Goal: Task Accomplishment & Management: Complete application form

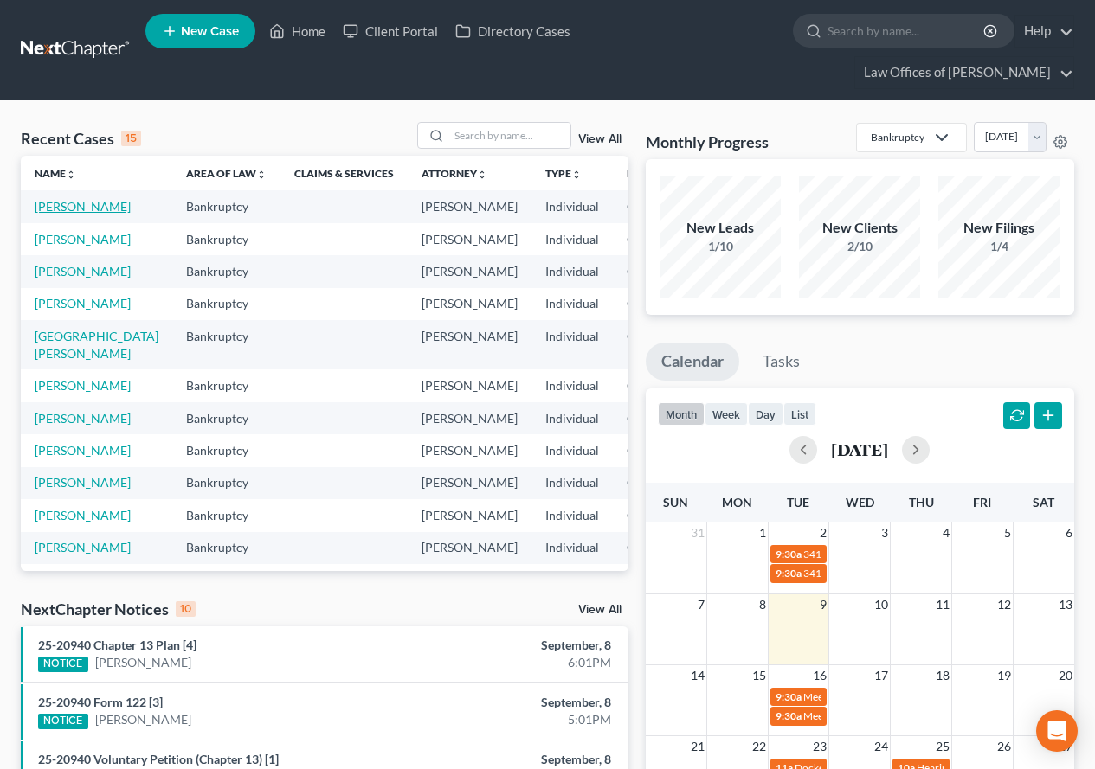
click at [46, 214] on link "[PERSON_NAME]" at bounding box center [83, 206] width 96 height 15
select select "2"
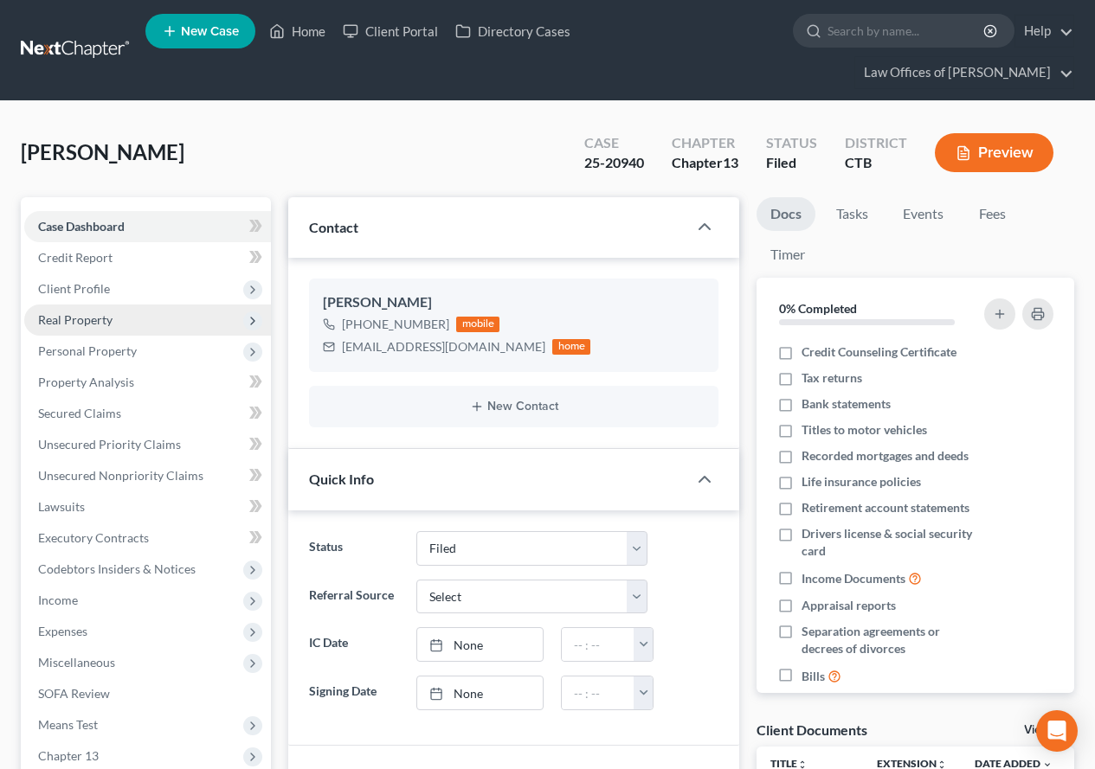
click at [88, 319] on span "Real Property" at bounding box center [75, 319] width 74 height 15
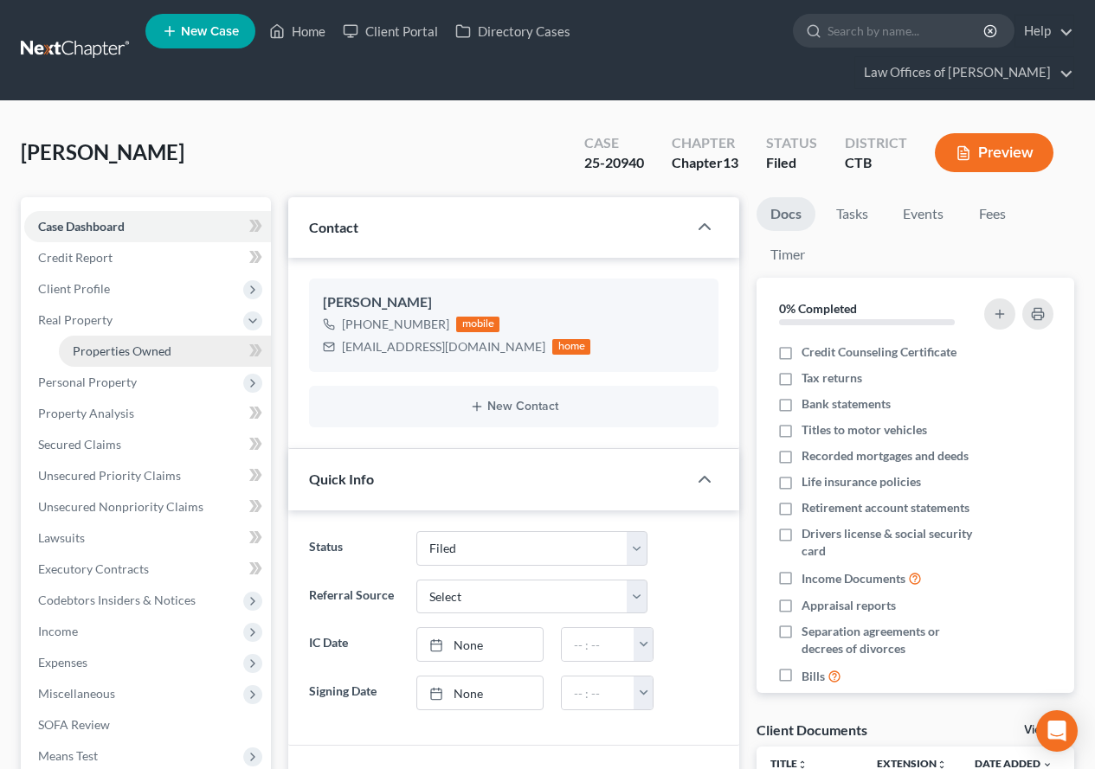
click at [125, 357] on span "Properties Owned" at bounding box center [122, 351] width 99 height 15
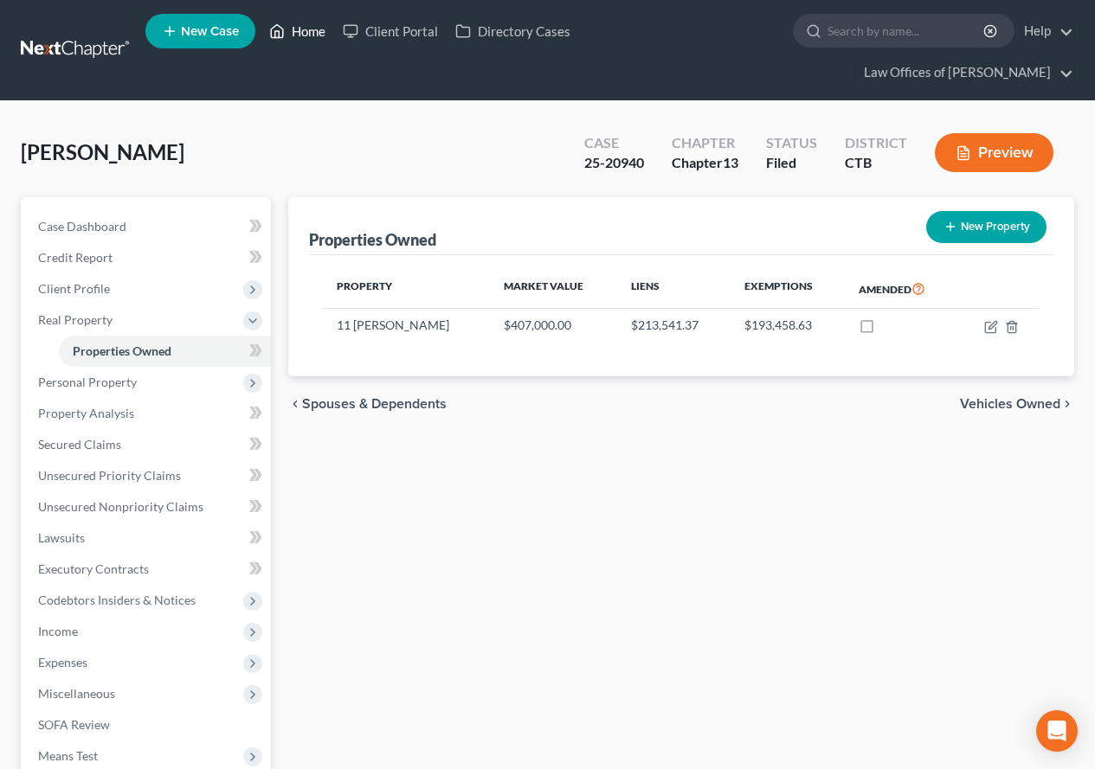
click at [308, 31] on link "Home" at bounding box center [298, 31] width 74 height 31
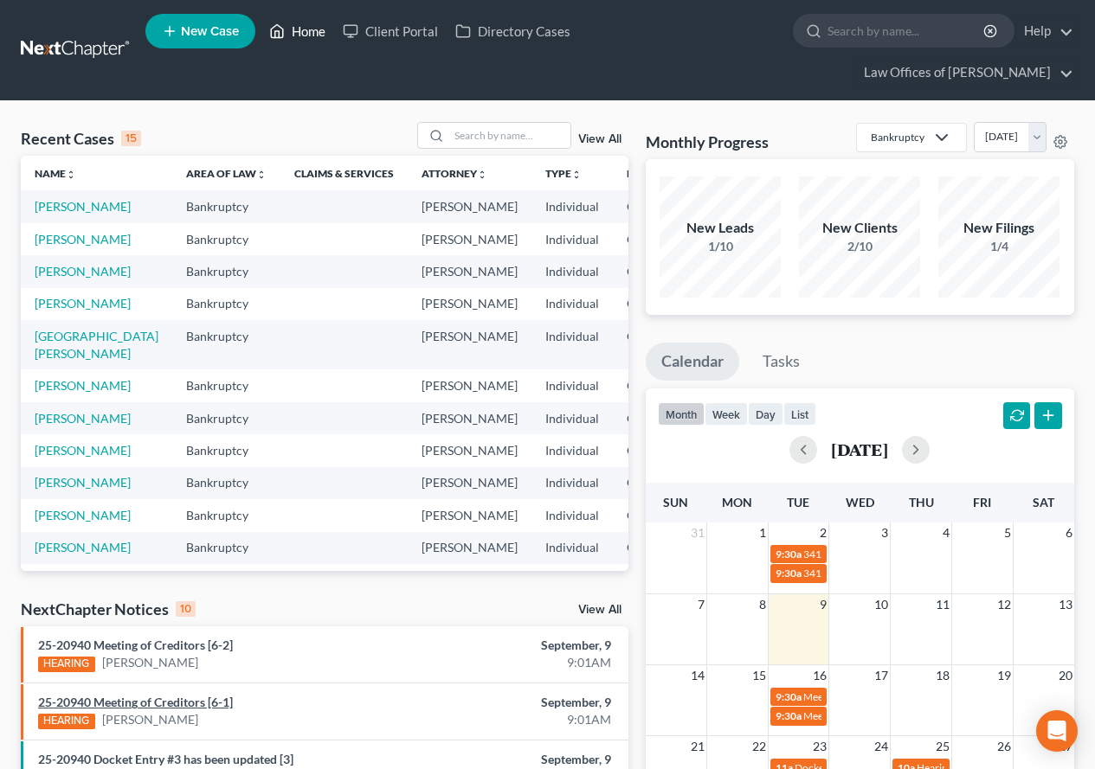
scroll to position [87, 0]
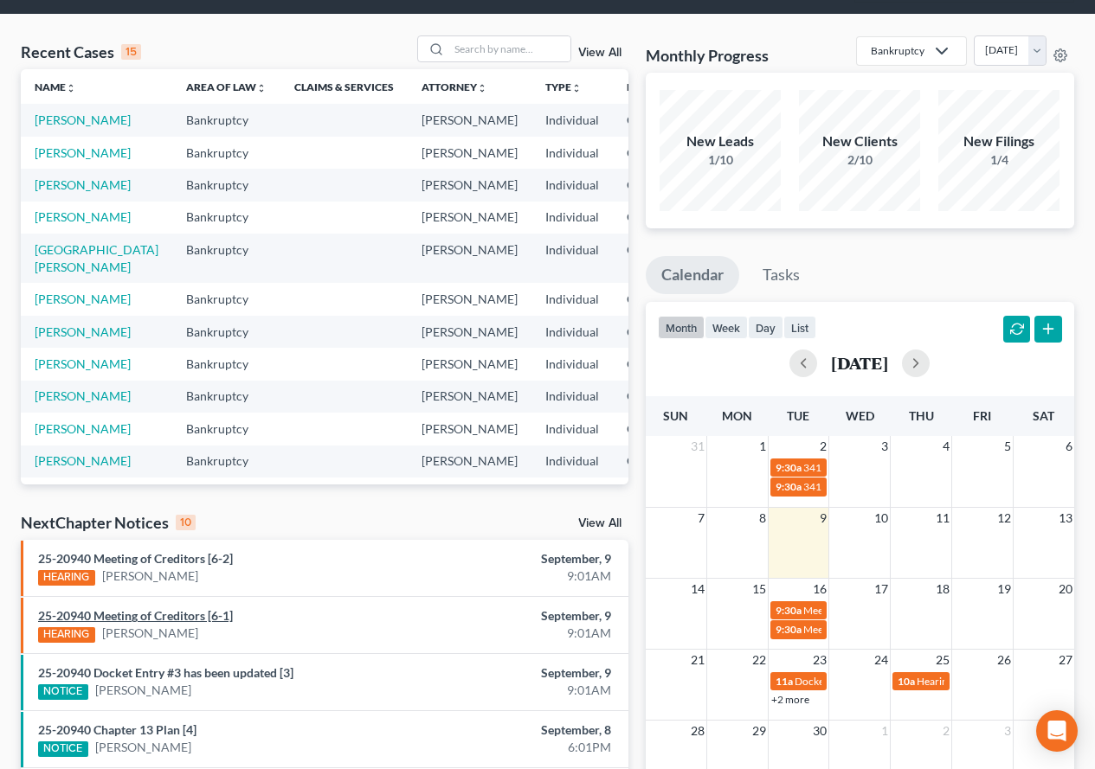
click at [151, 616] on link "25-20940 Meeting of Creditors [6-1]" at bounding box center [135, 615] width 195 height 15
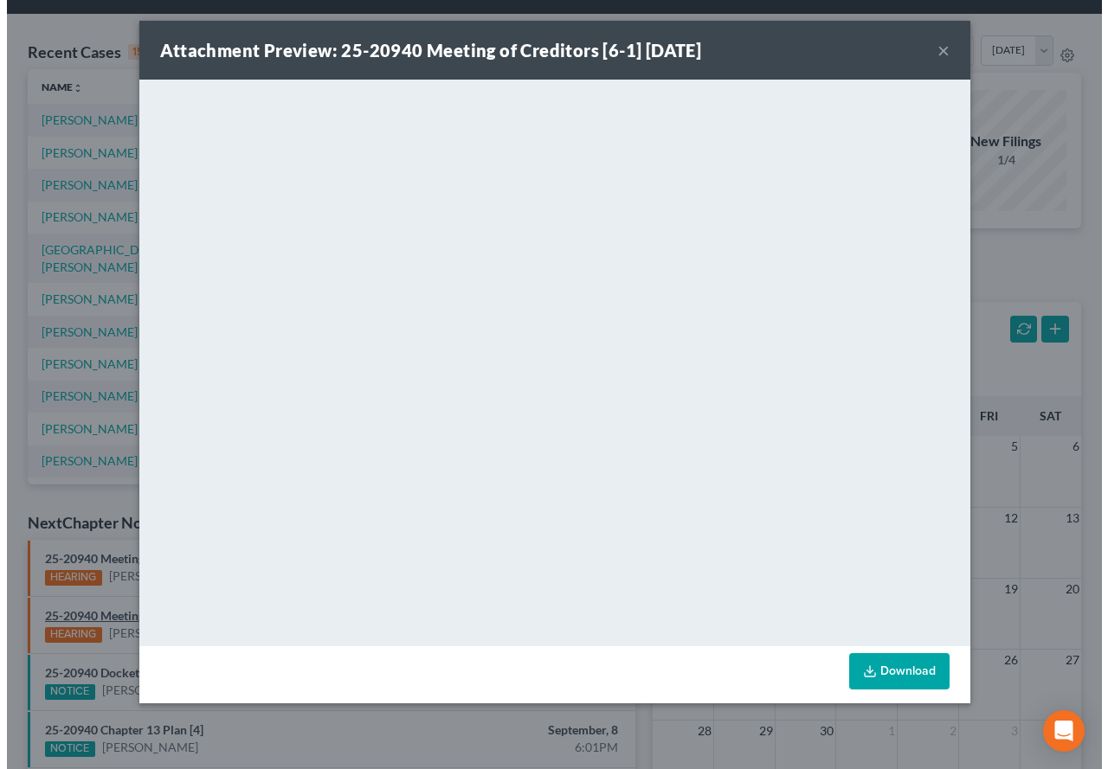
scroll to position [48, 0]
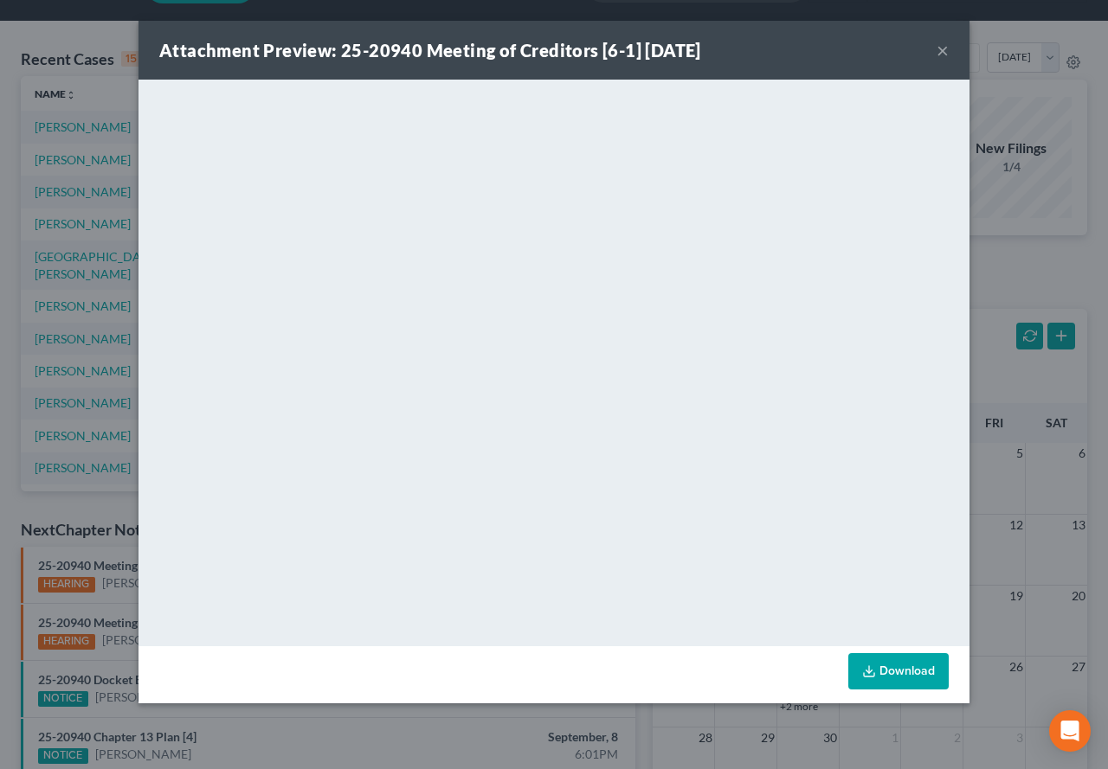
click at [944, 55] on button "×" at bounding box center [942, 50] width 12 height 21
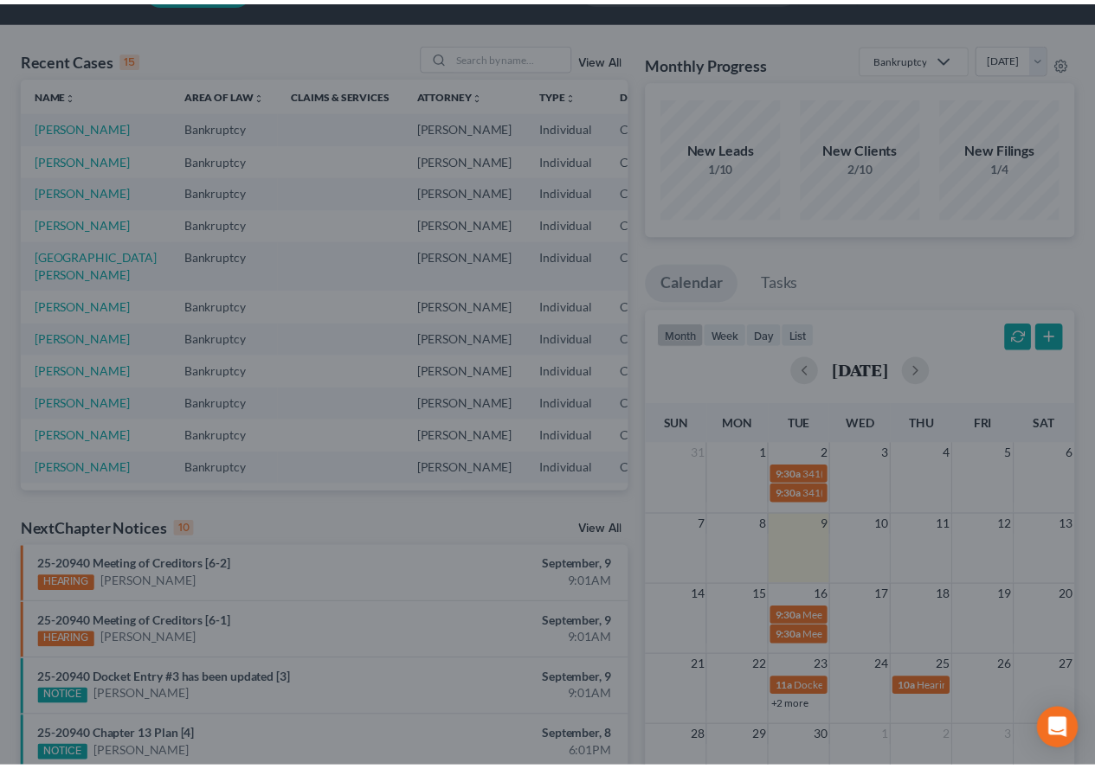
scroll to position [64, 0]
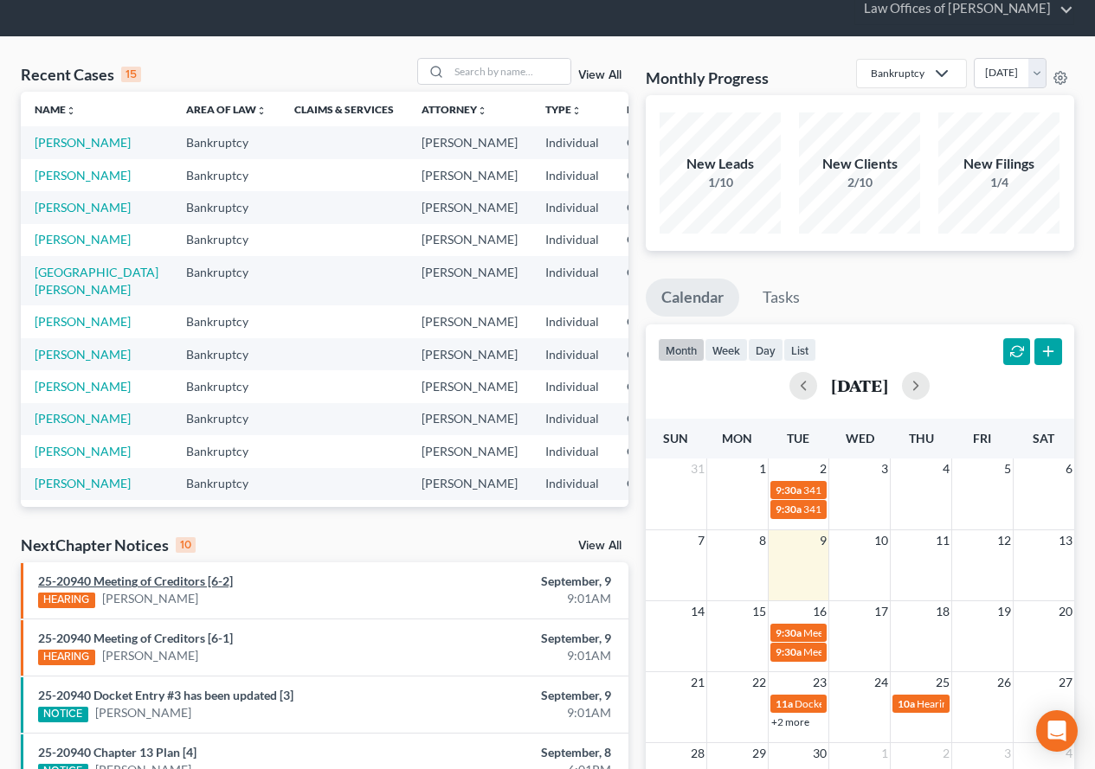
click at [149, 576] on link "25-20940 Meeting of Creditors [6-2]" at bounding box center [135, 581] width 195 height 15
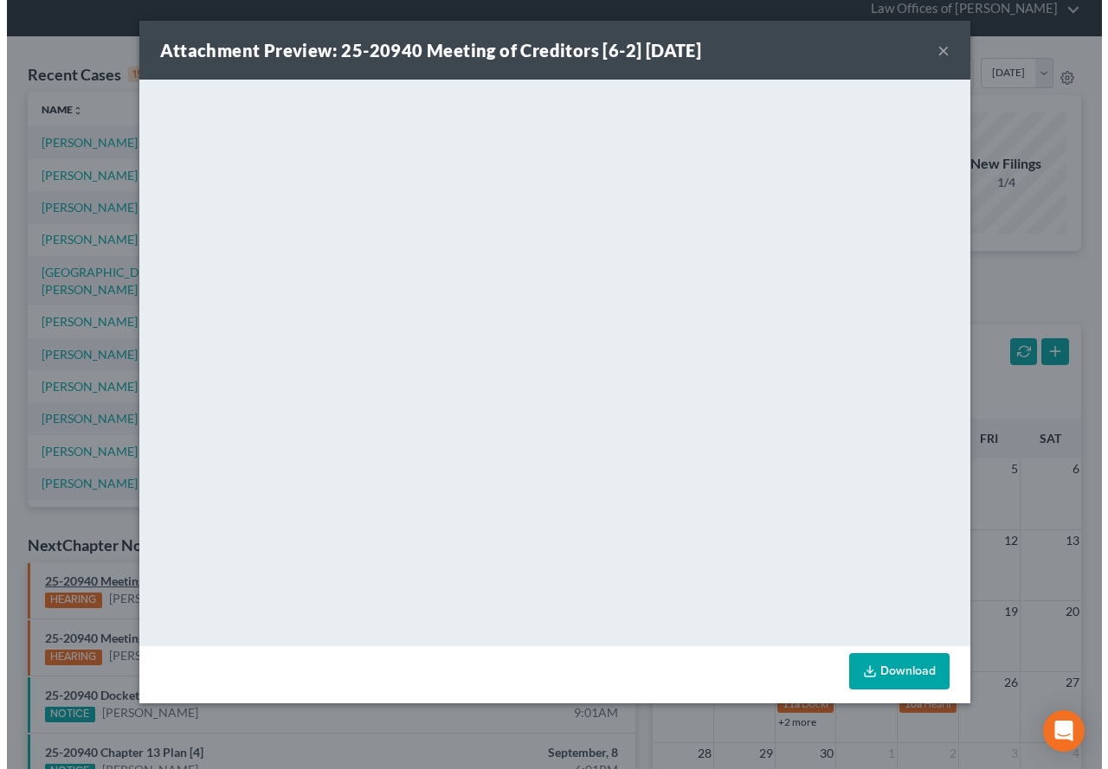
scroll to position [48, 0]
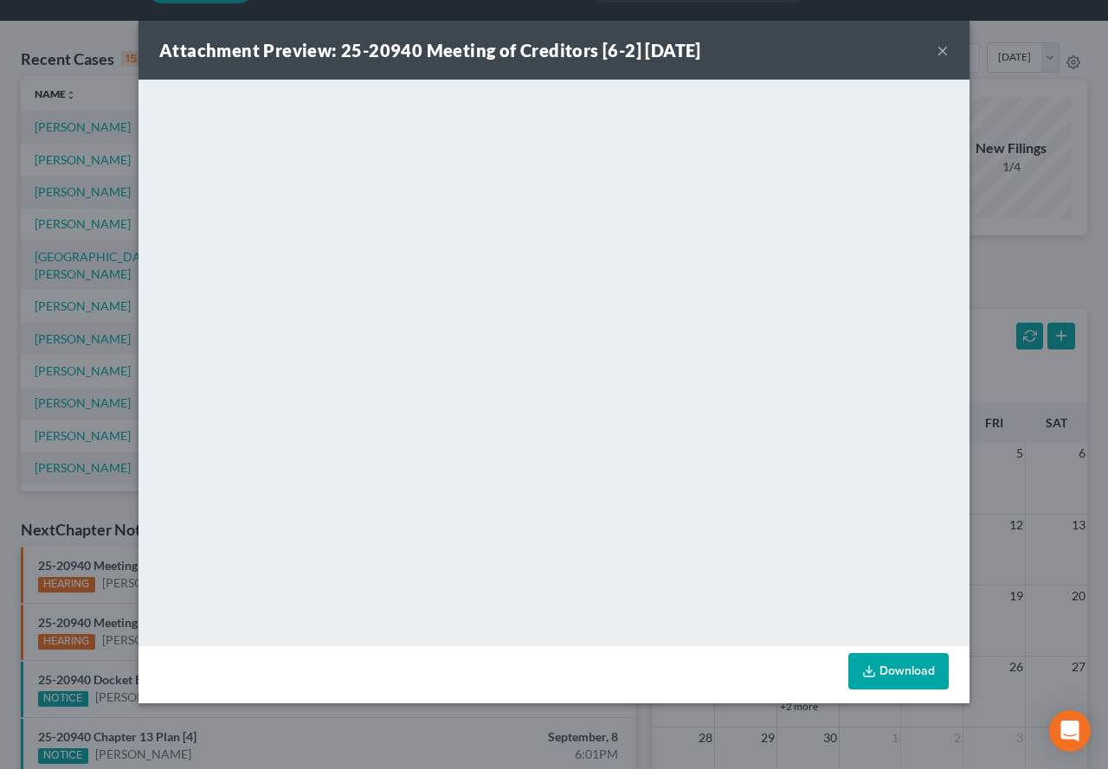
click at [940, 54] on button "×" at bounding box center [942, 50] width 12 height 21
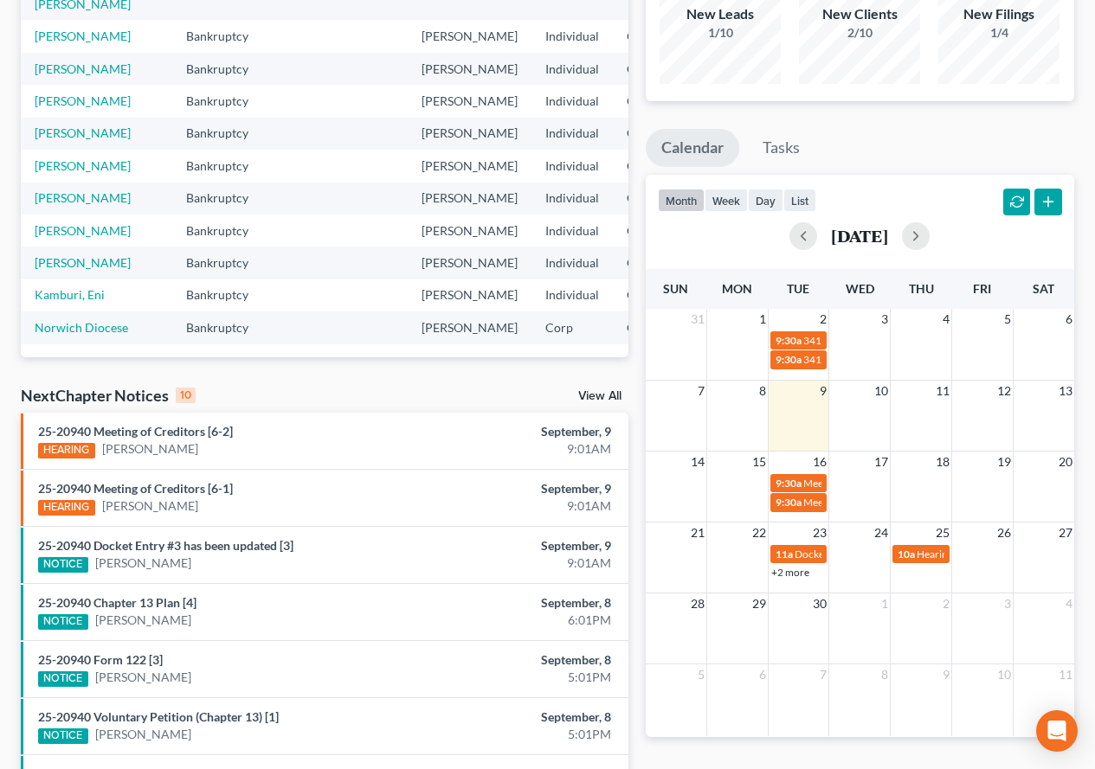
scroll to position [237, 0]
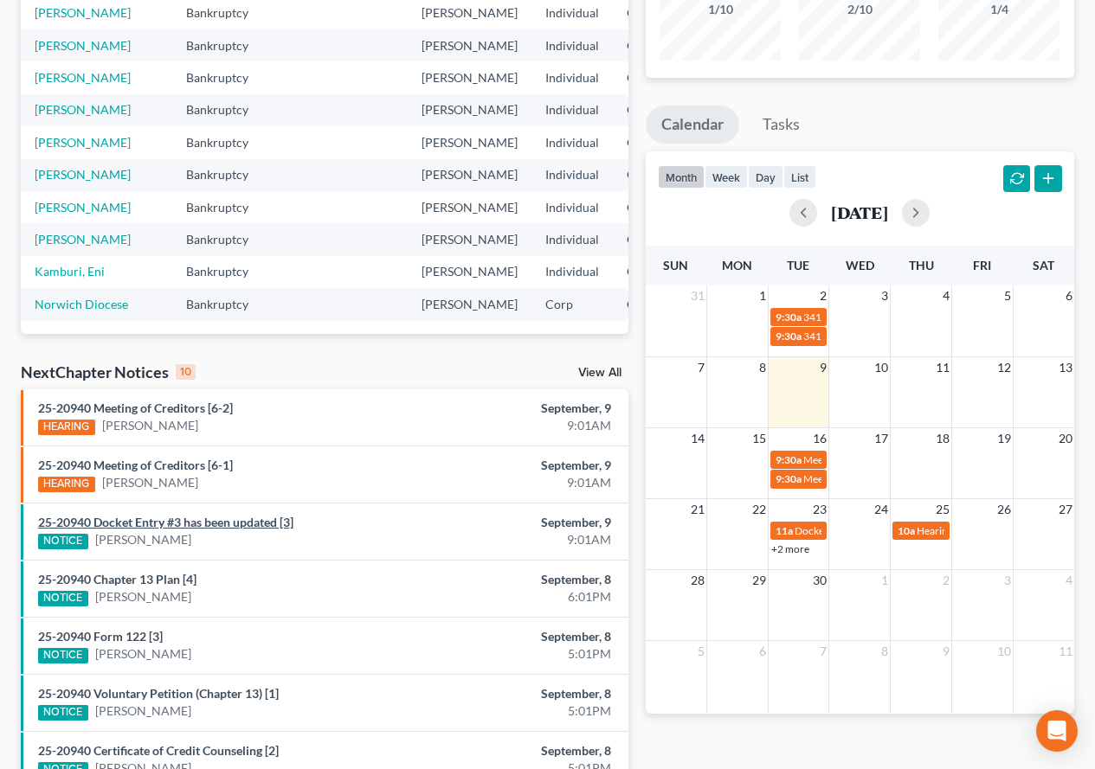
click at [113, 525] on link "25-20940 Docket Entry #3 has been updated [3]" at bounding box center [165, 522] width 255 height 15
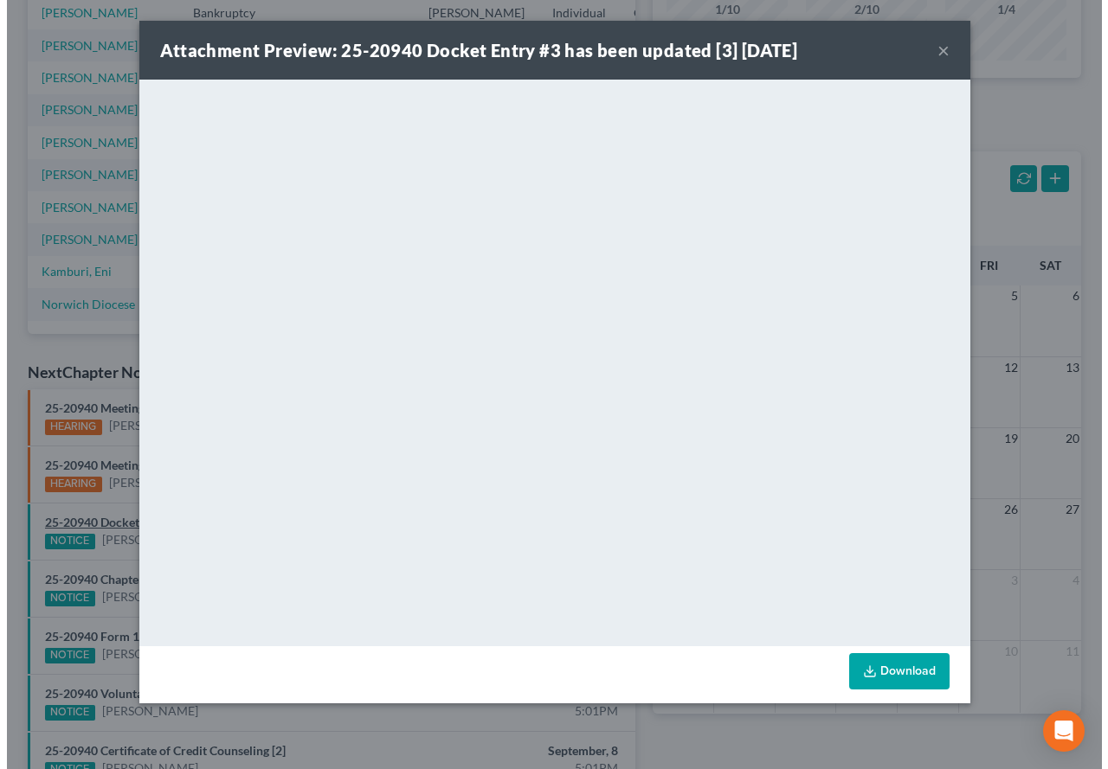
scroll to position [206, 0]
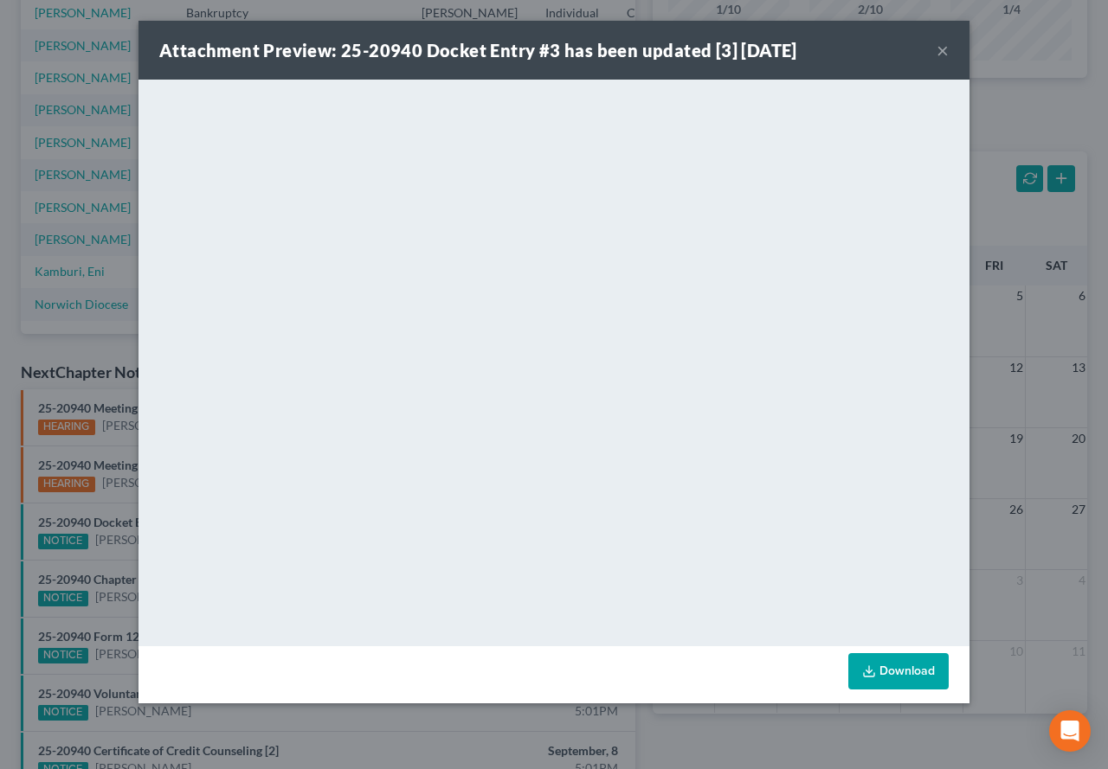
click at [941, 53] on button "×" at bounding box center [942, 50] width 12 height 21
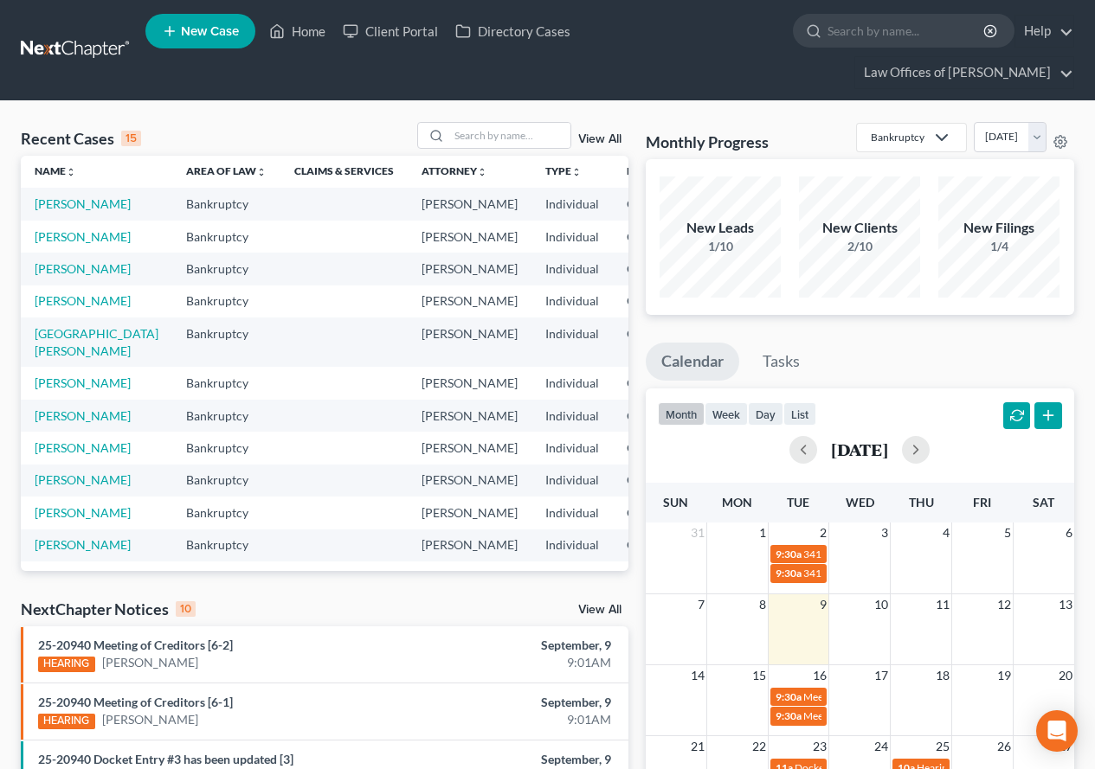
scroll to position [0, 0]
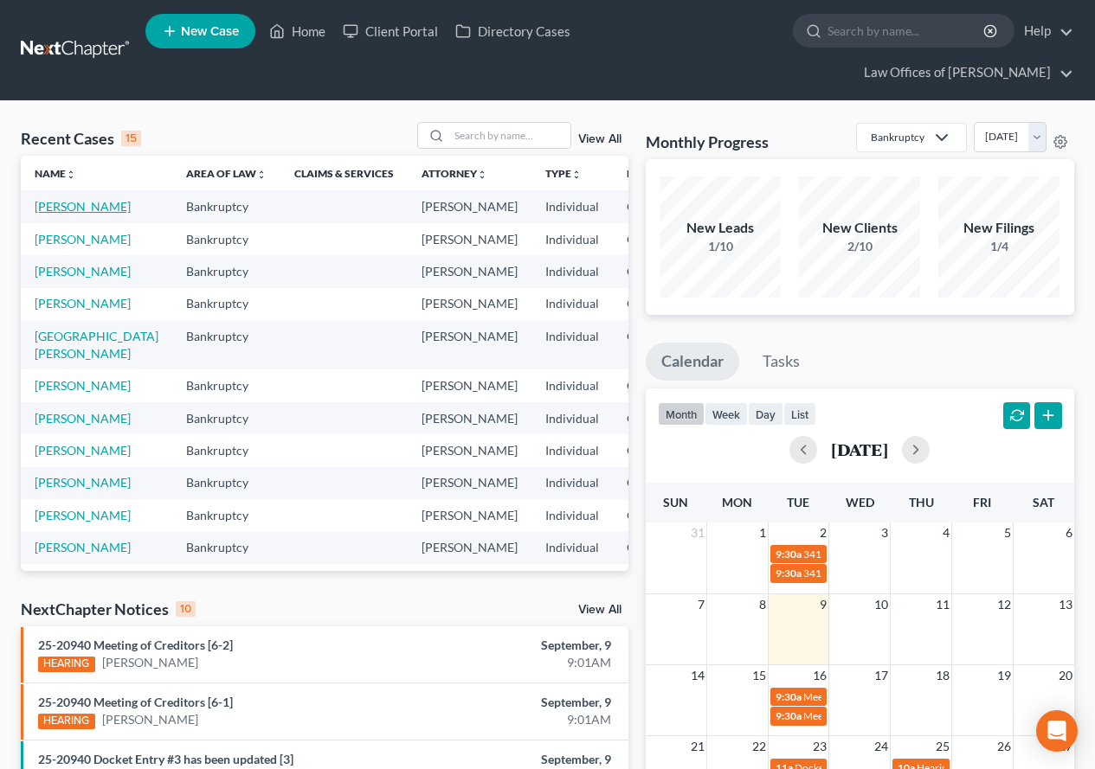
click at [56, 214] on link "[PERSON_NAME]" at bounding box center [83, 206] width 96 height 15
select select "2"
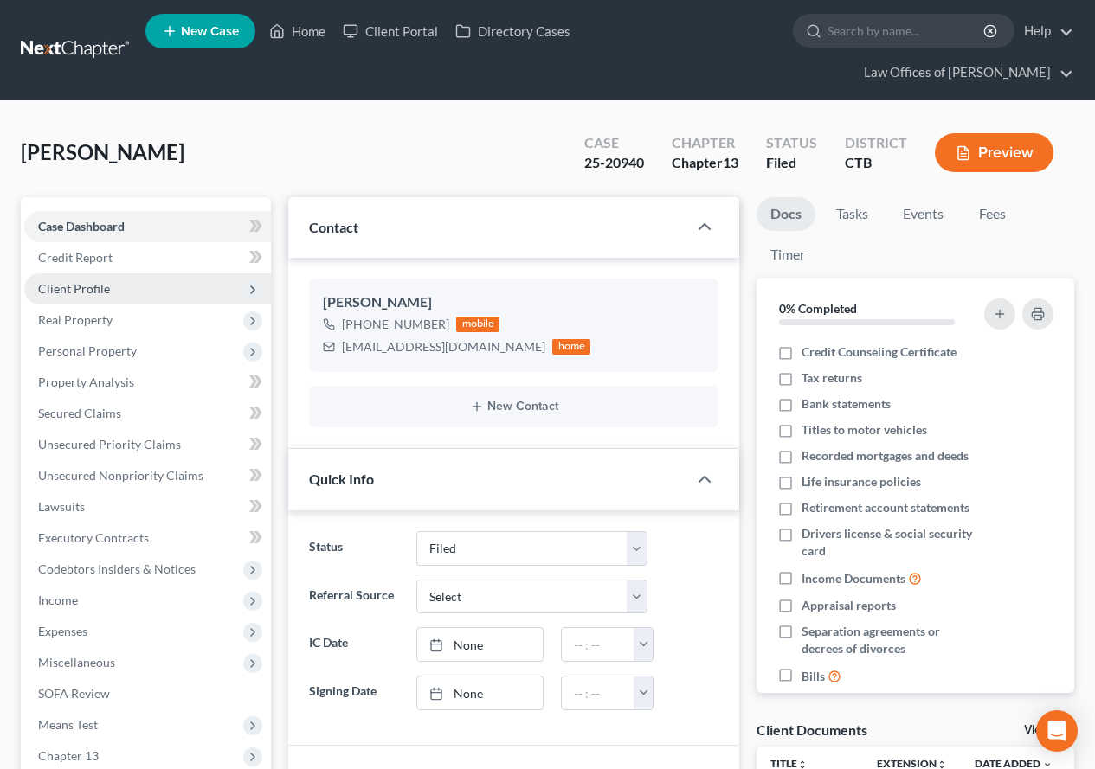
click at [73, 283] on span "Client Profile" at bounding box center [74, 288] width 72 height 15
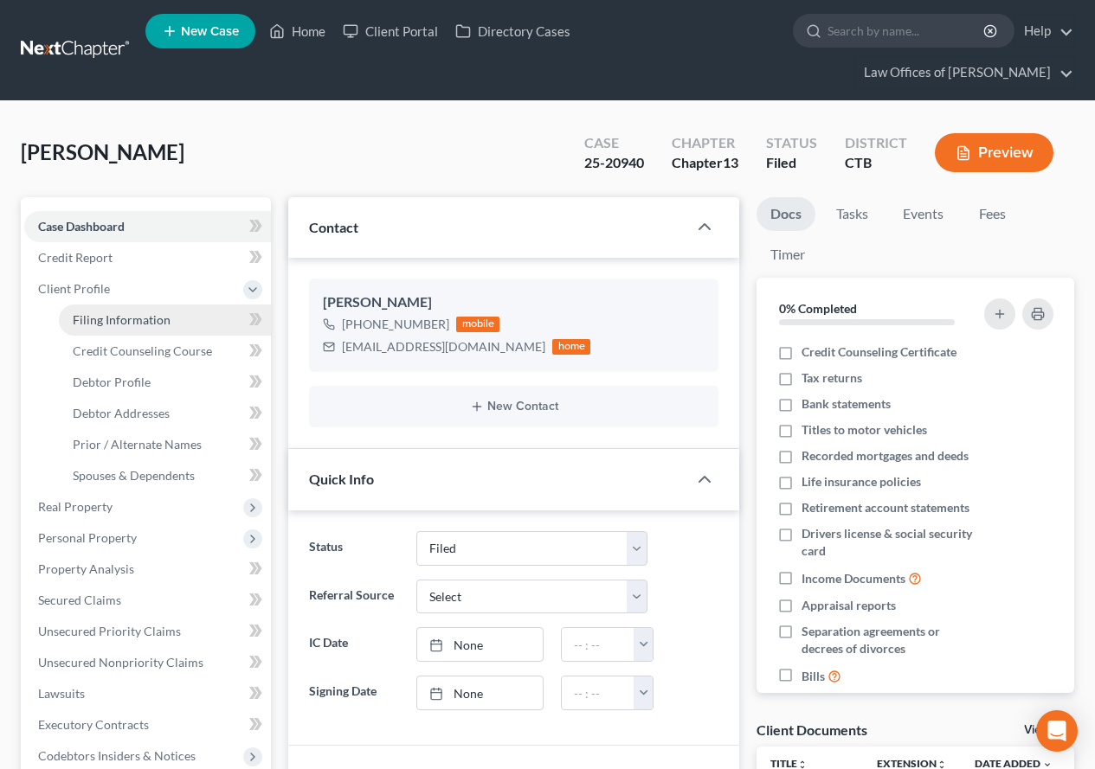
click at [116, 329] on link "Filing Information" at bounding box center [165, 320] width 212 height 31
select select "1"
select select "0"
select select "3"
select select "12"
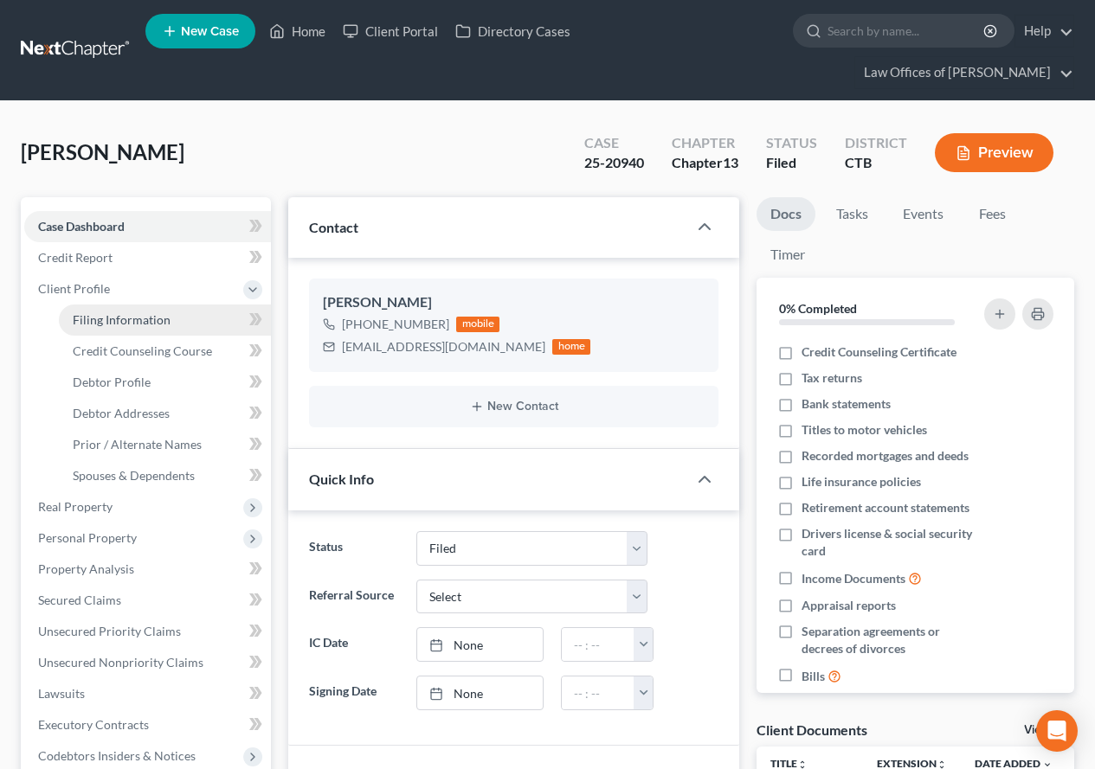
select select "6"
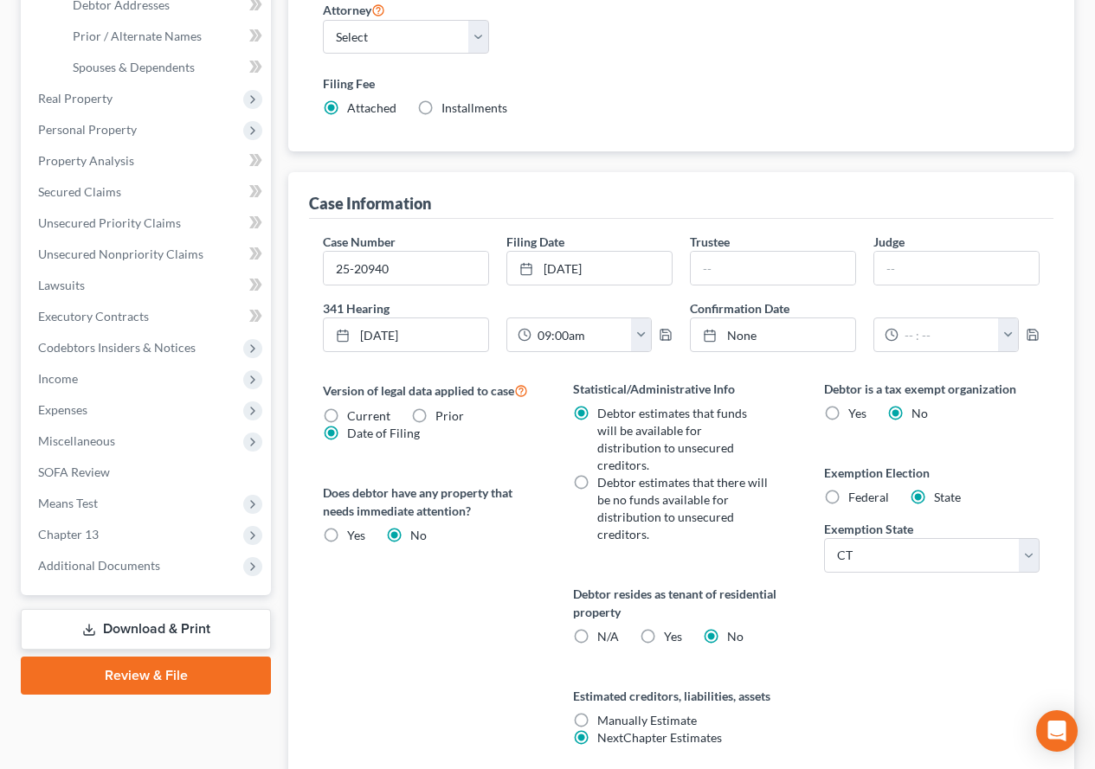
scroll to position [230, 0]
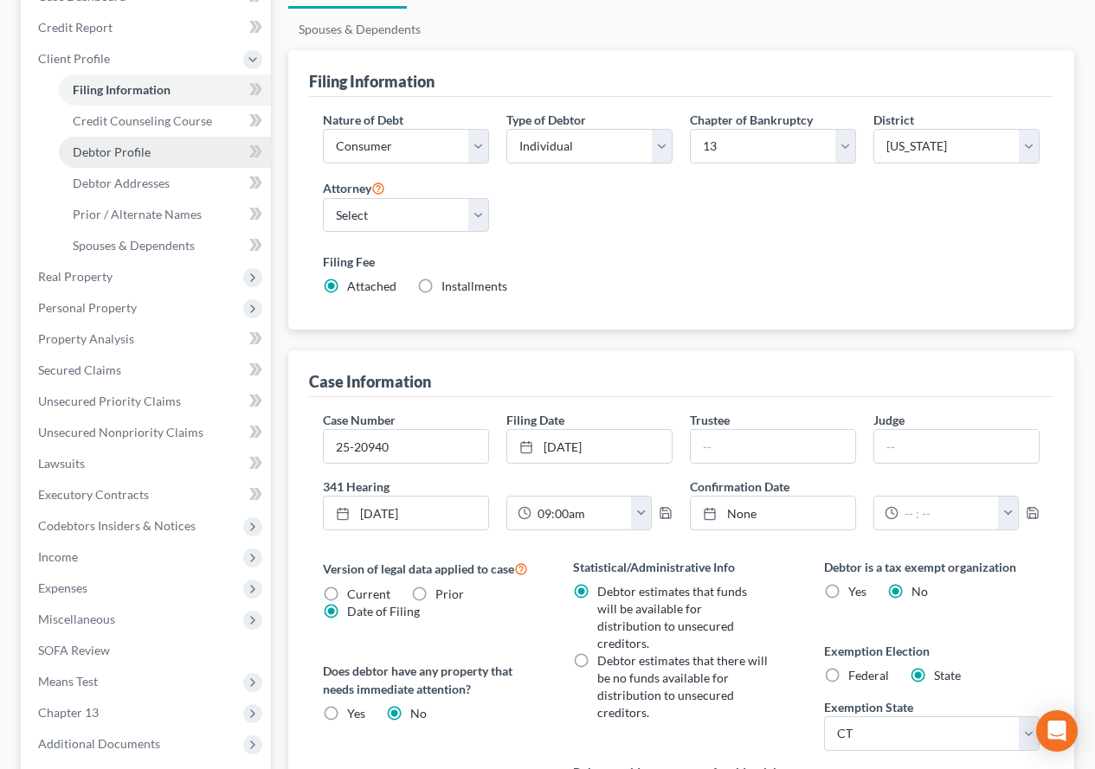
click at [118, 154] on span "Debtor Profile" at bounding box center [112, 152] width 78 height 15
select select "0"
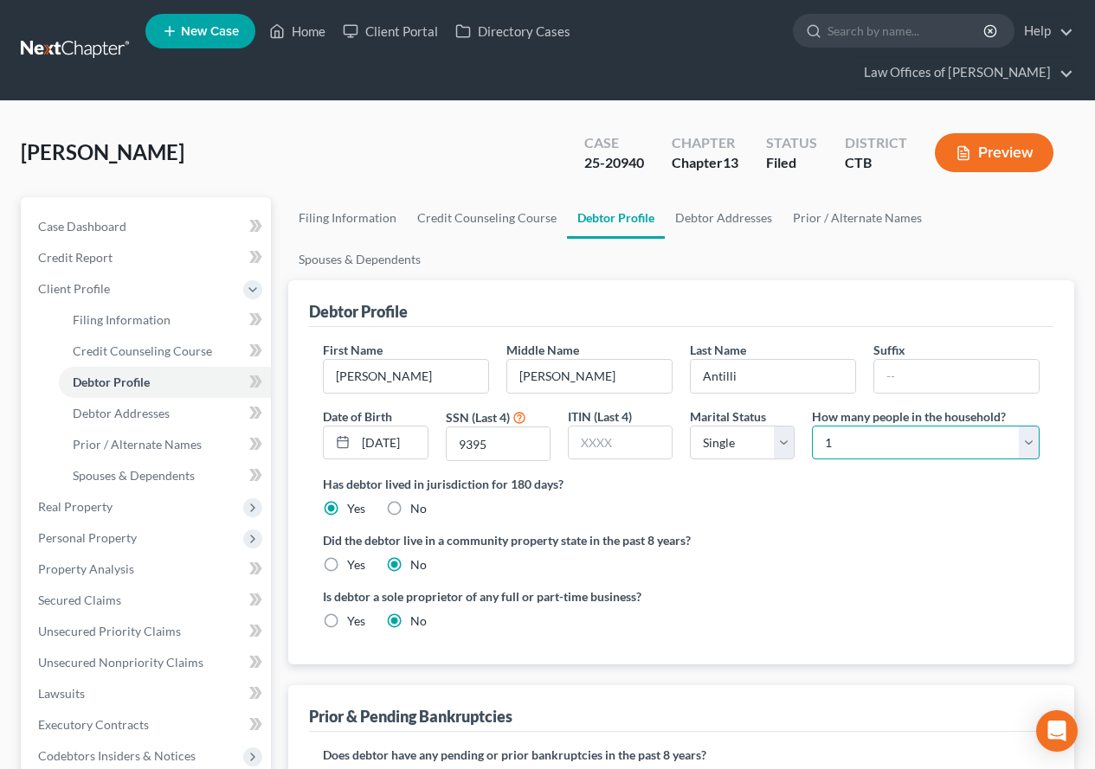
click at [1027, 426] on select "Select 1 2 3 4 5 6 7 8 9 10 11 12 13 14 15 16 17 18 19 20" at bounding box center [926, 443] width 228 height 35
click at [812, 426] on select "Select 1 2 3 4 5 6 7 8 9 10 11 12 13 14 15 16 17 18 19 20" at bounding box center [926, 443] width 228 height 35
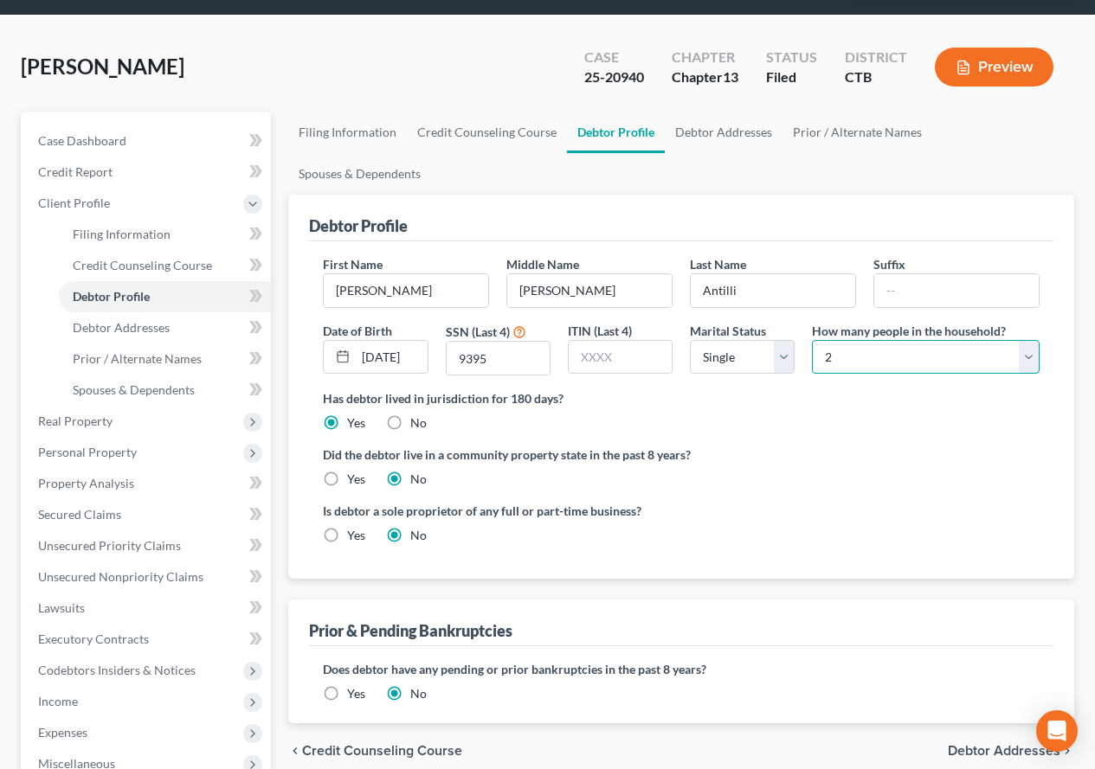
scroll to position [173, 0]
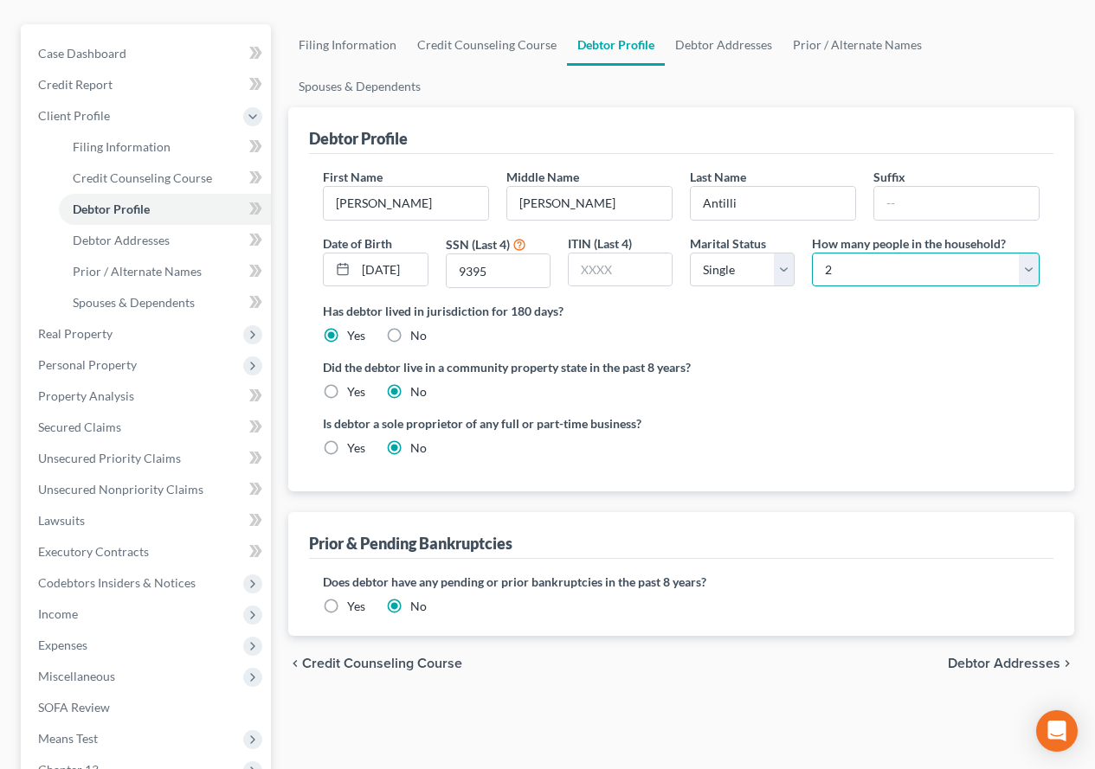
click at [1029, 253] on select "Select 1 2 3 4 5 6 7 8 9 10 11 12 13 14 15 16 17 18 19 20" at bounding box center [926, 270] width 228 height 35
click at [812, 253] on select "Select 1 2 3 4 5 6 7 8 9 10 11 12 13 14 15 16 17 18 19 20" at bounding box center [926, 270] width 228 height 35
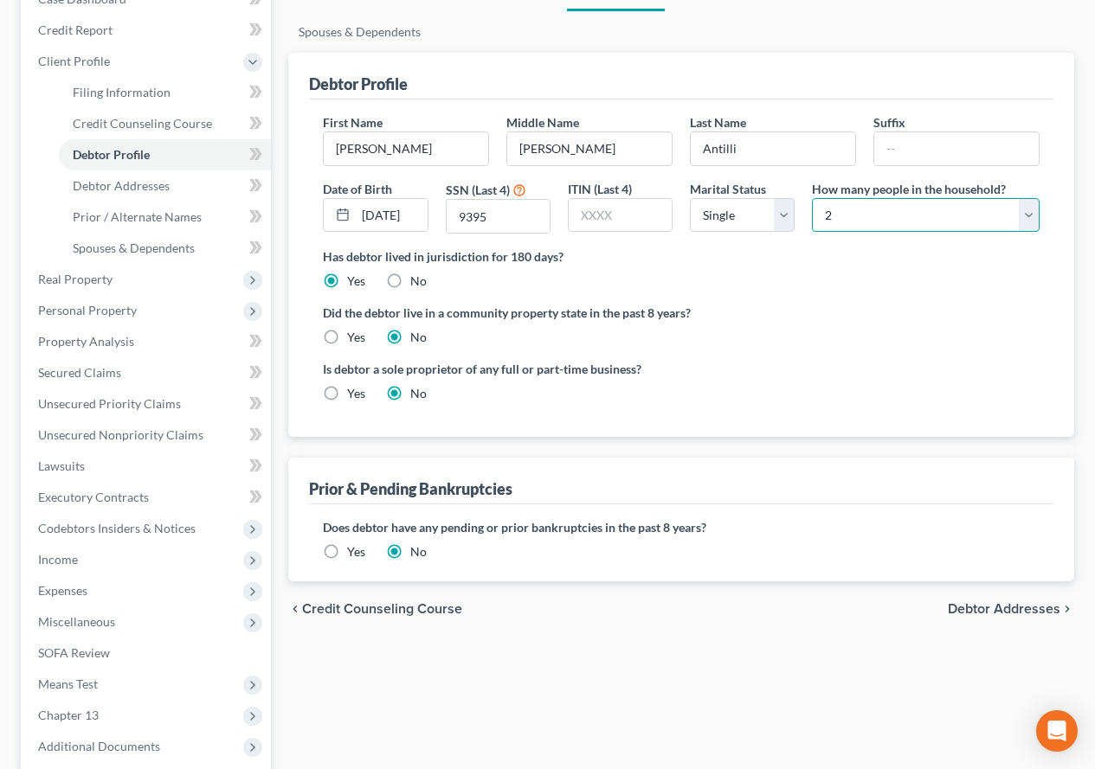
scroll to position [227, 0]
click at [1029, 199] on select "Select 1 2 3 4 5 6 7 8 9 10 11 12 13 14 15 16 17 18 19 20" at bounding box center [926, 216] width 228 height 35
select select "0"
click at [812, 199] on select "Select 1 2 3 4 5 6 7 8 9 10 11 12 13 14 15 16 17 18 19 20" at bounding box center [926, 216] width 228 height 35
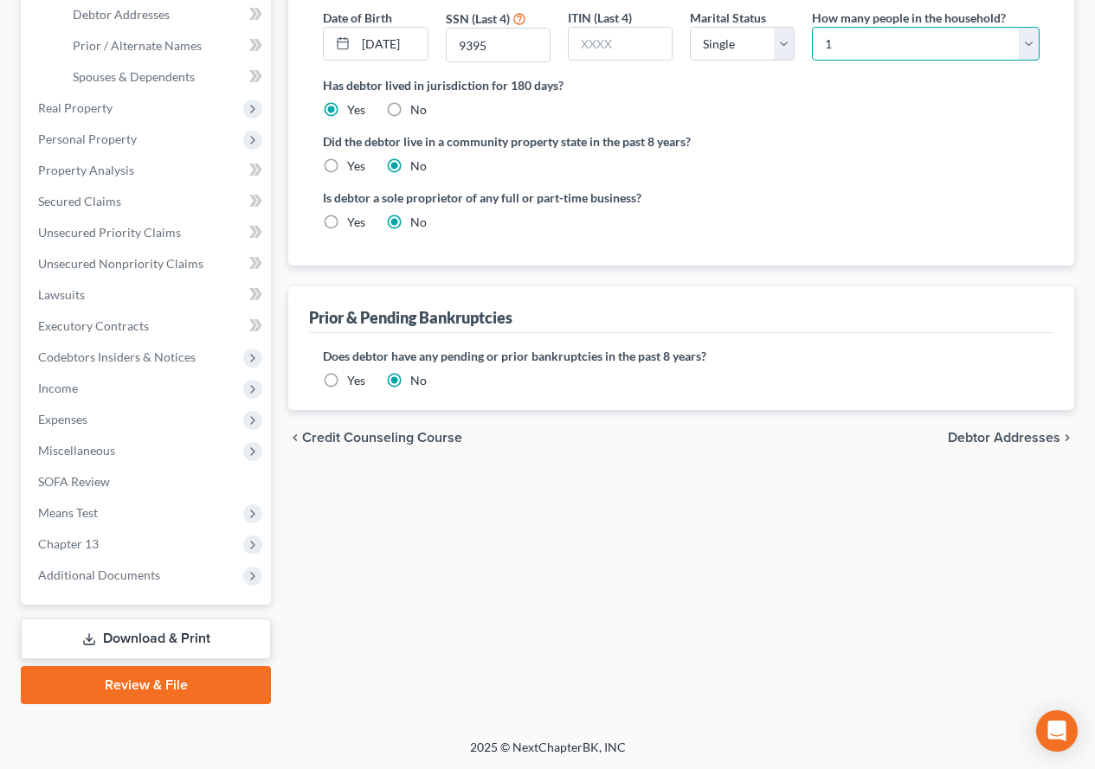
scroll to position [400, 0]
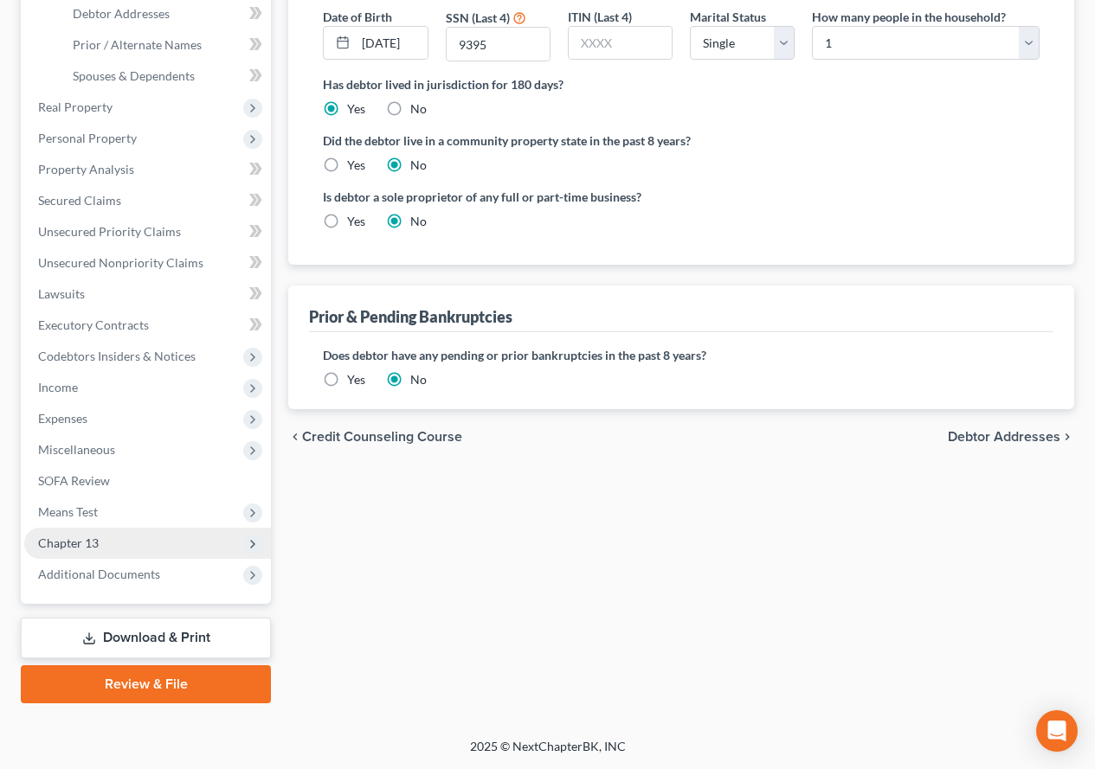
click at [56, 540] on span "Chapter 13" at bounding box center [68, 543] width 61 height 15
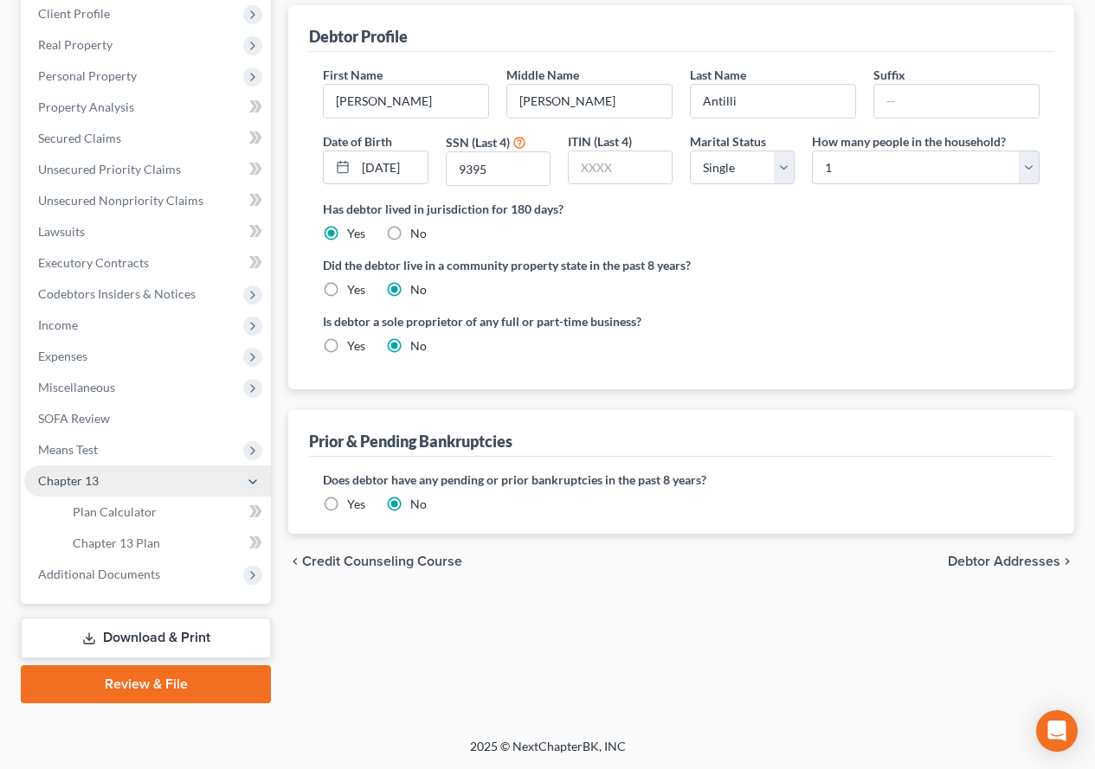
scroll to position [275, 0]
click at [51, 450] on span "Means Test" at bounding box center [68, 449] width 60 height 15
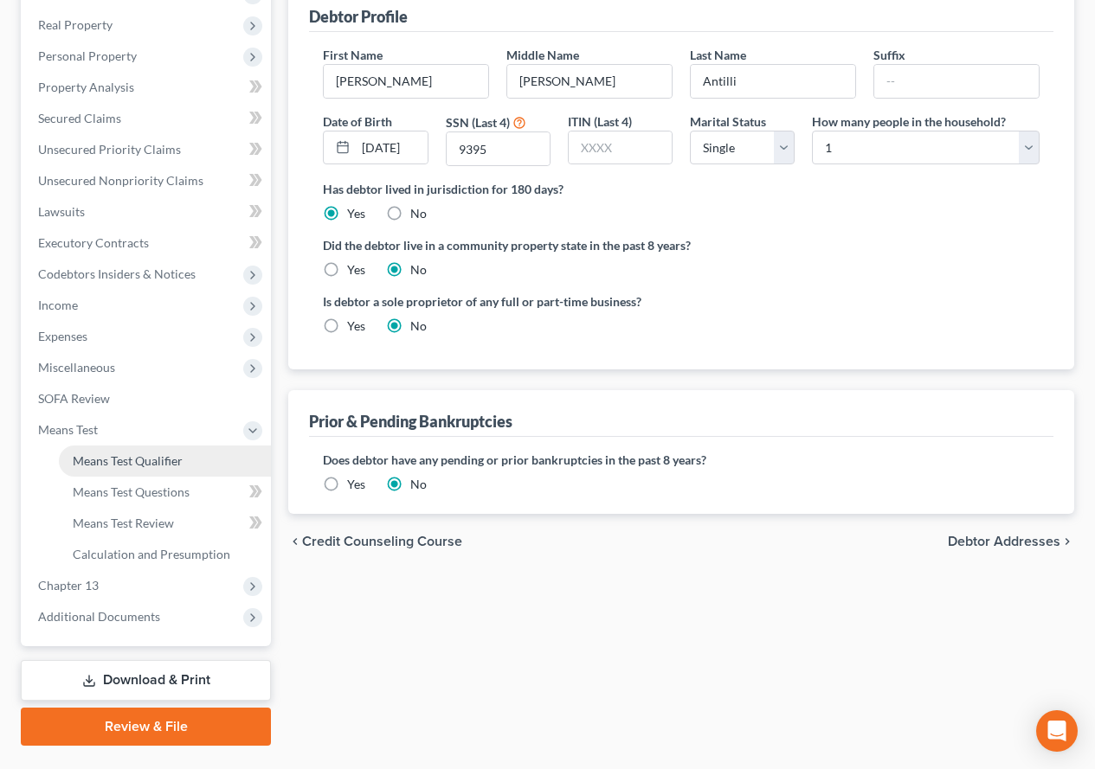
click at [120, 457] on span "Means Test Qualifier" at bounding box center [128, 460] width 110 height 15
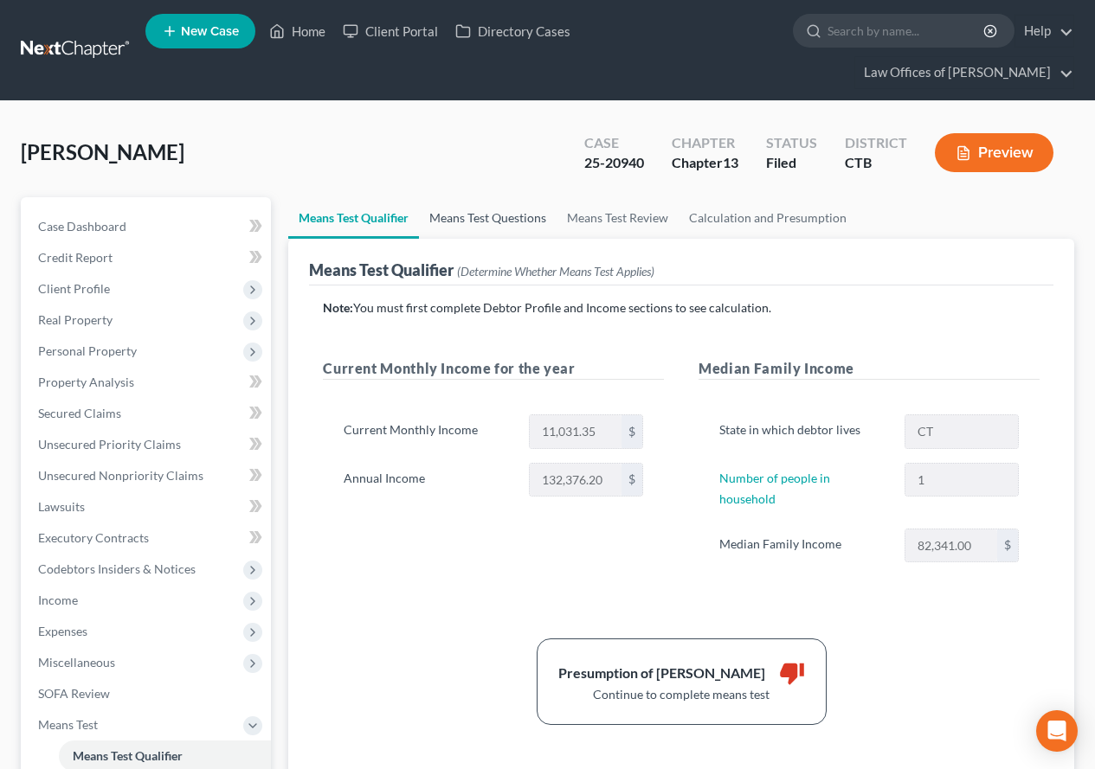
click at [480, 215] on link "Means Test Questions" at bounding box center [488, 218] width 138 height 42
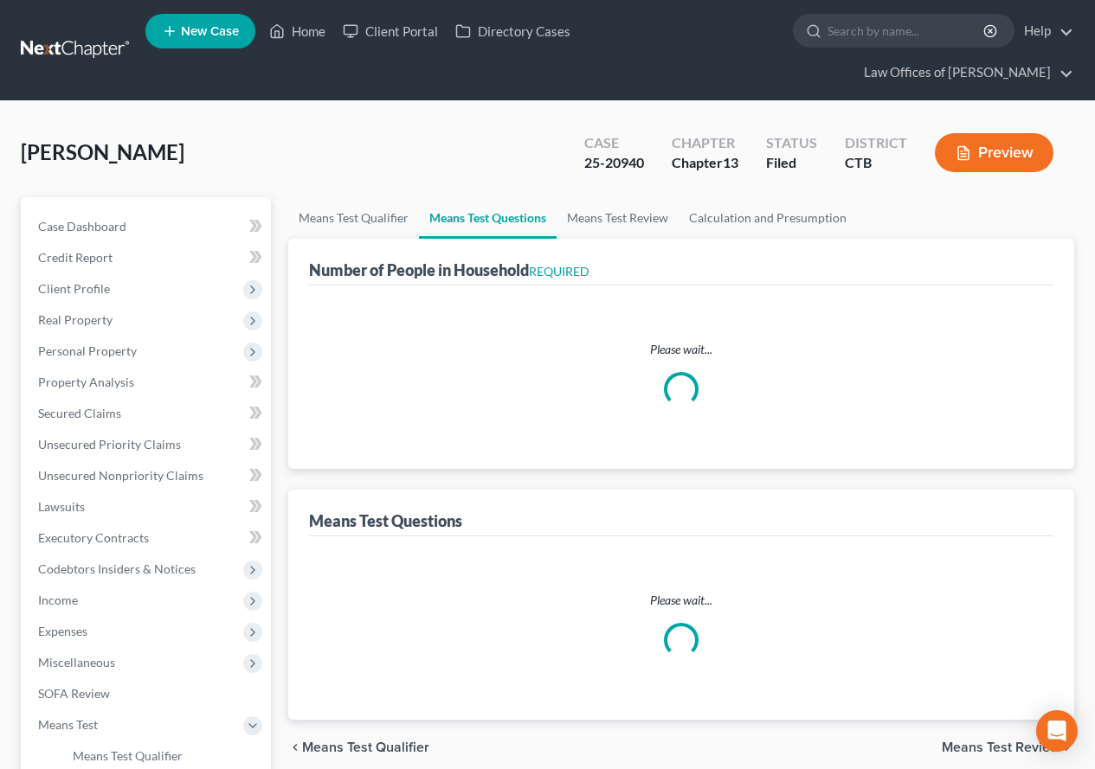
select select "1"
select select "35"
select select "0"
select select "60"
select select "1"
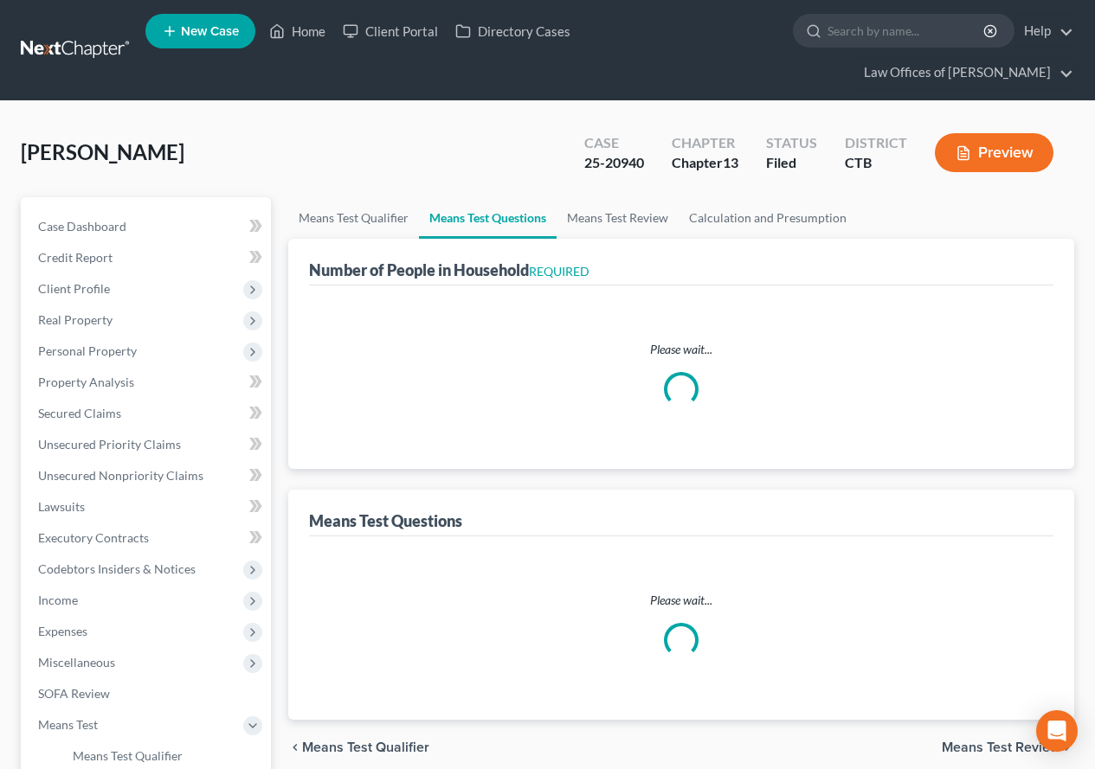
select select "1"
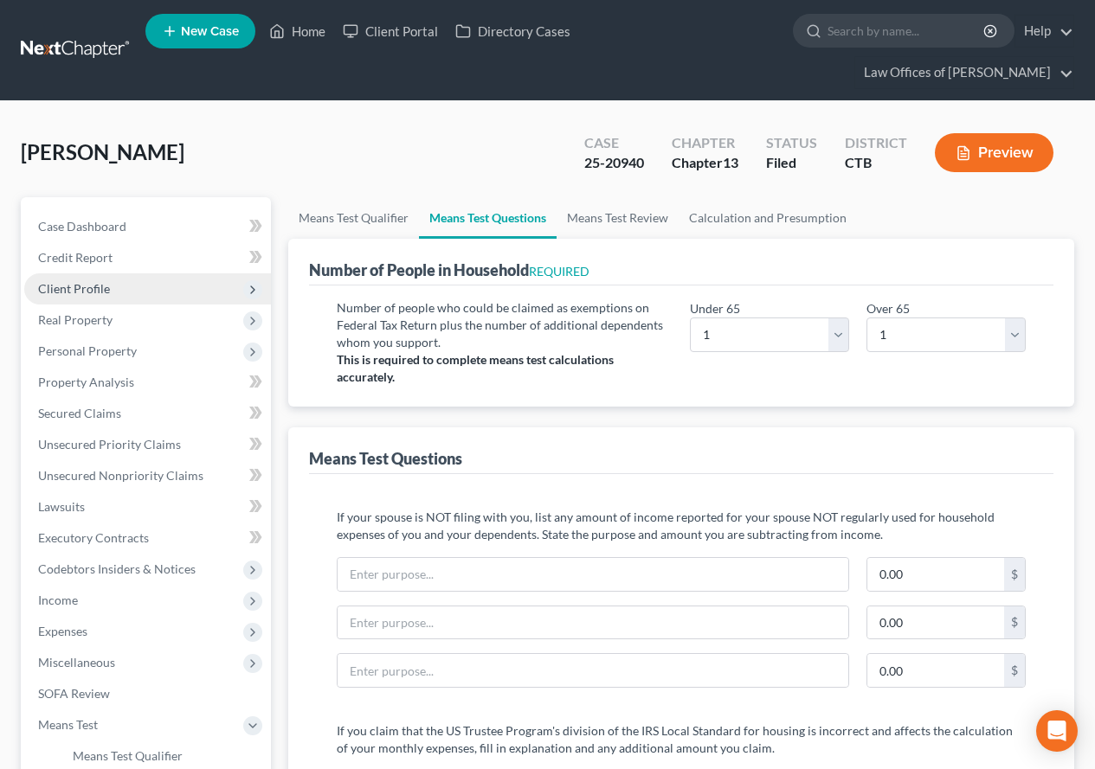
click at [86, 282] on span "Client Profile" at bounding box center [74, 288] width 72 height 15
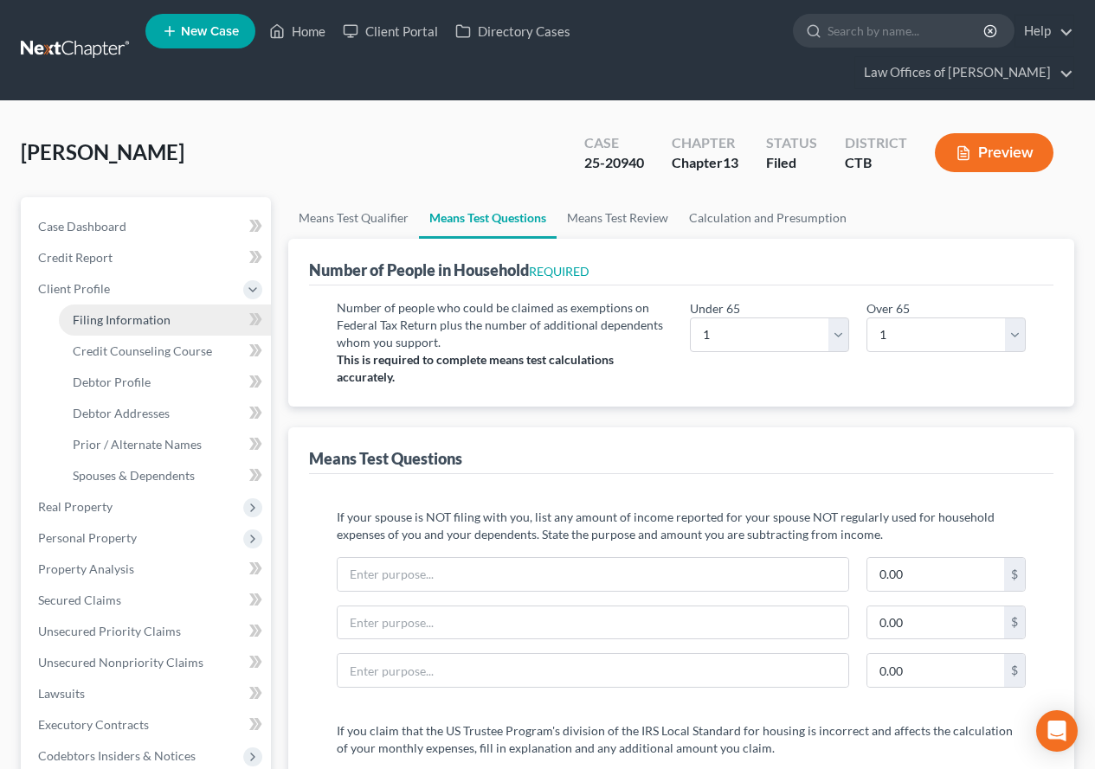
click at [130, 326] on span "Filing Information" at bounding box center [122, 319] width 98 height 15
select select "1"
select select "0"
select select "3"
select select "12"
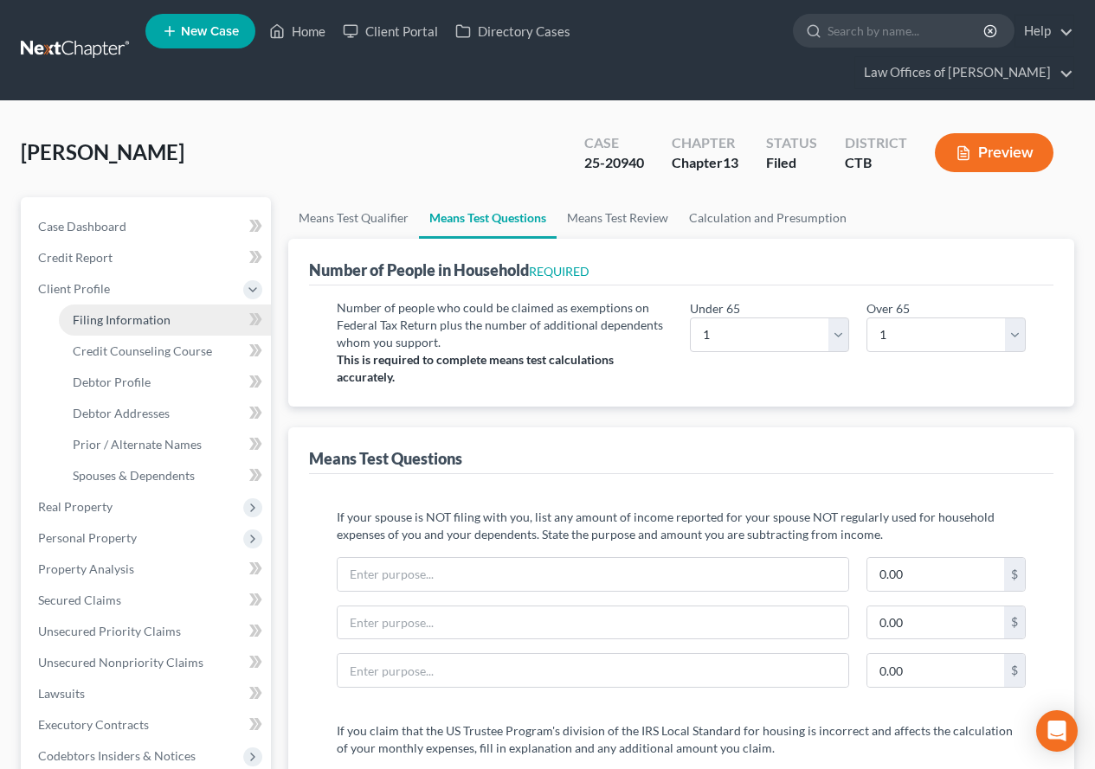
select select "0"
select select "6"
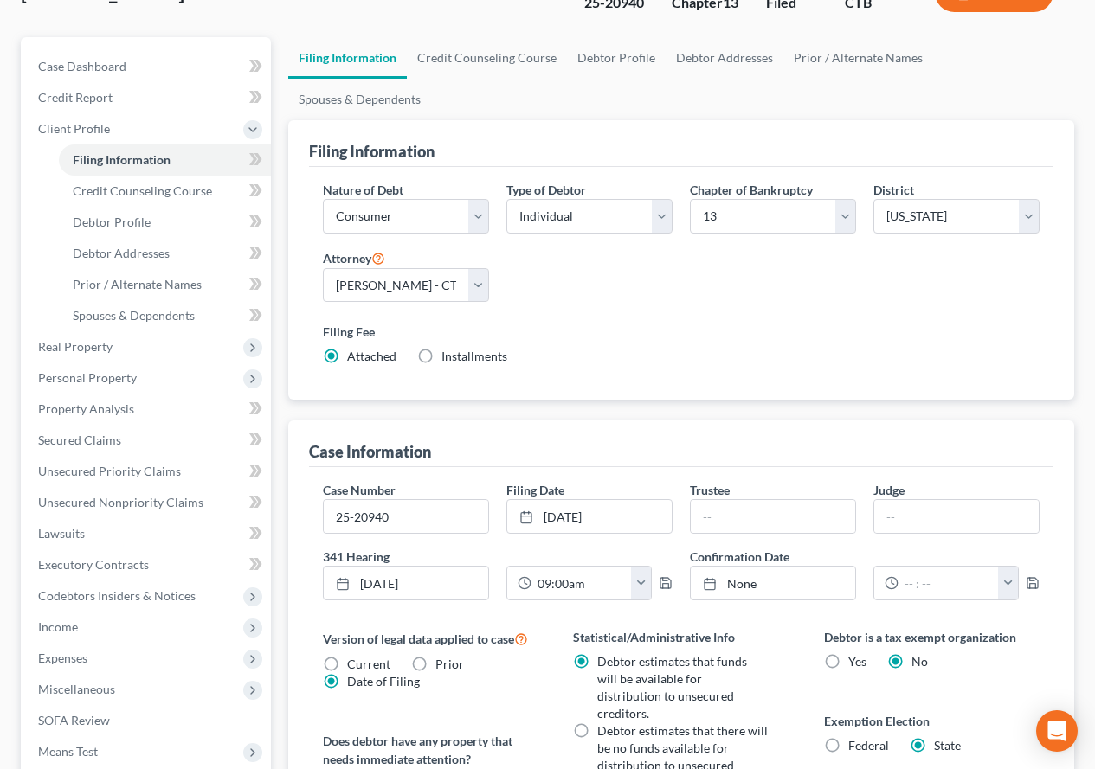
scroll to position [173, 0]
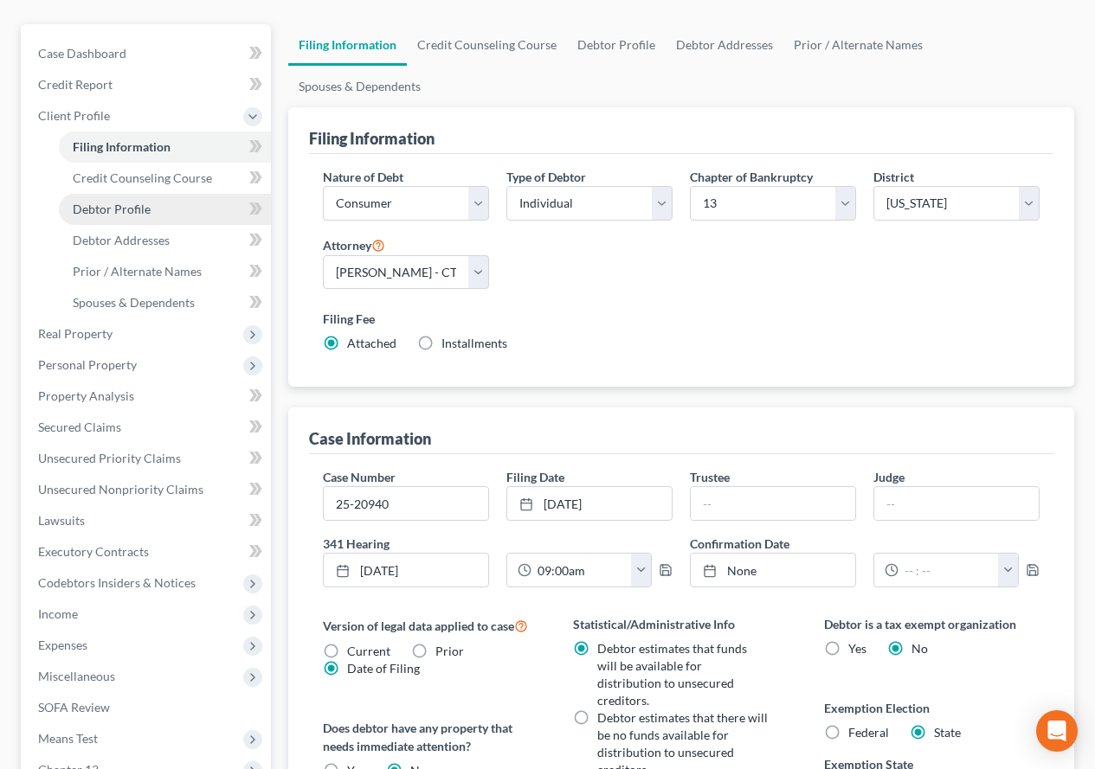
click at [133, 213] on span "Debtor Profile" at bounding box center [112, 209] width 78 height 15
select select "0"
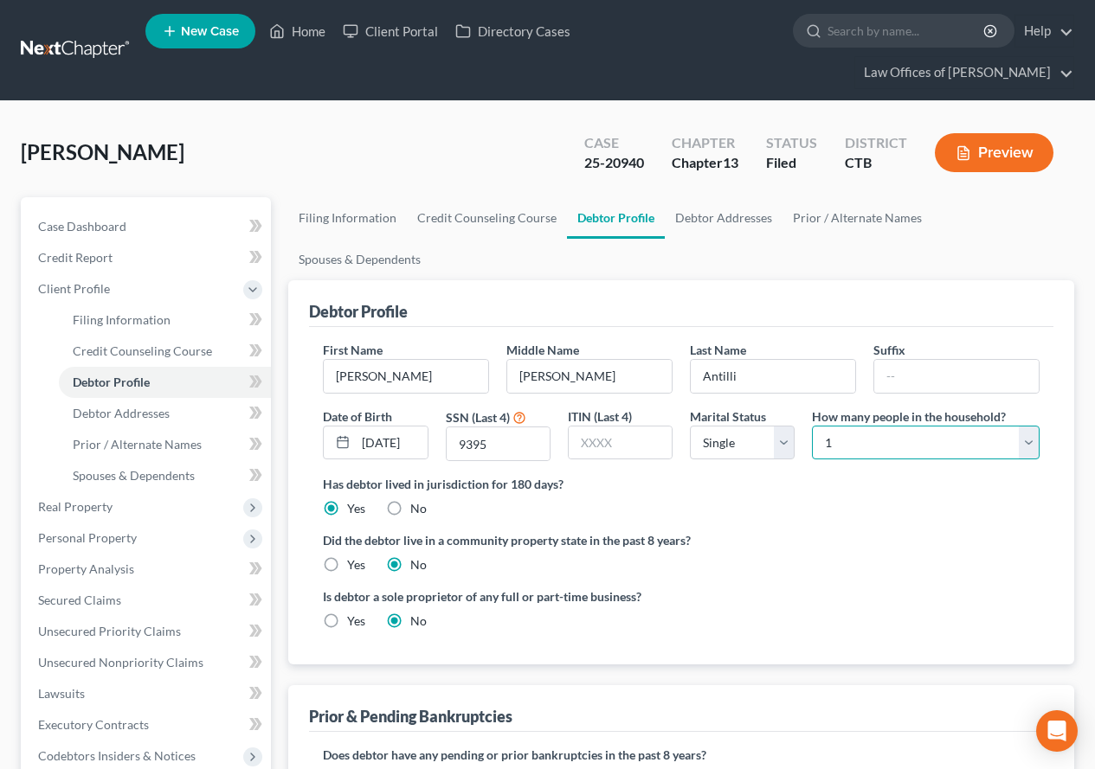
click at [1027, 426] on select "Select 1 2 3 4 5 6 7 8 9 10 11 12 13 14 15 16 17 18 19 20" at bounding box center [926, 443] width 228 height 35
select select "1"
click at [812, 426] on select "Select 1 2 3 4 5 6 7 8 9 10 11 12 13 14 15 16 17 18 19 20" at bounding box center [926, 443] width 228 height 35
click at [416, 155] on div "Antilli, Patricia Upgraded Case 25-20940 Chapter Chapter 13 Status Filed Distri…" at bounding box center [547, 159] width 1053 height 75
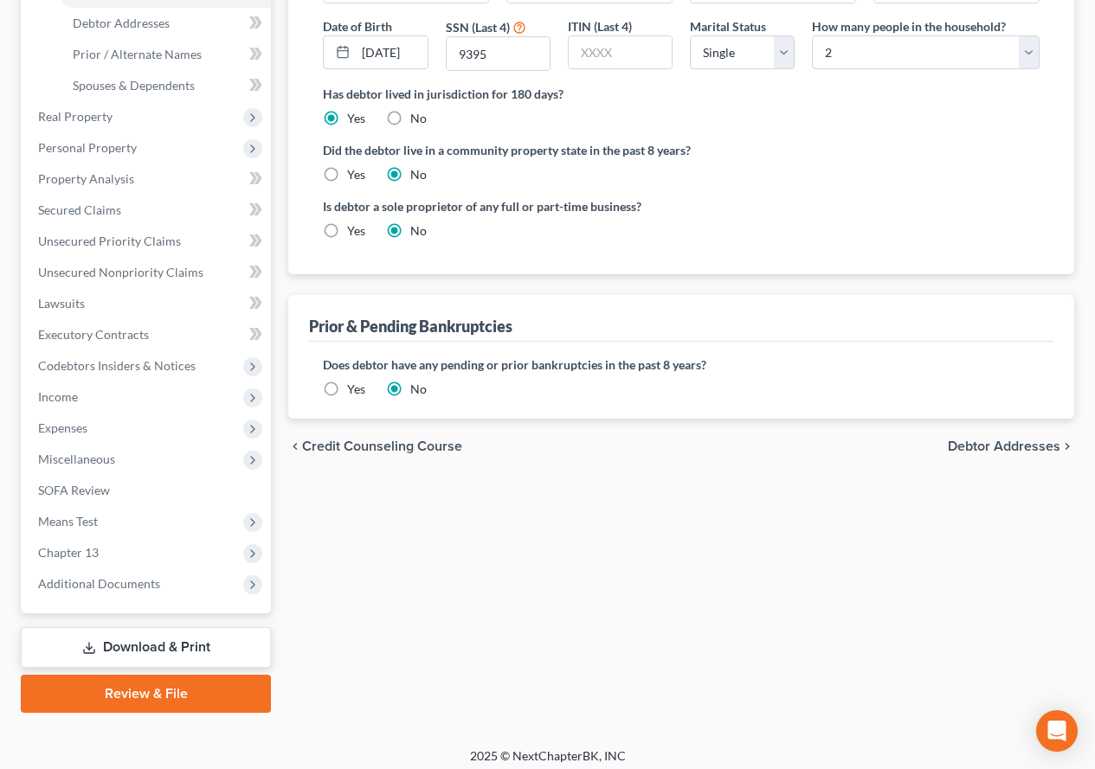
scroll to position [400, 0]
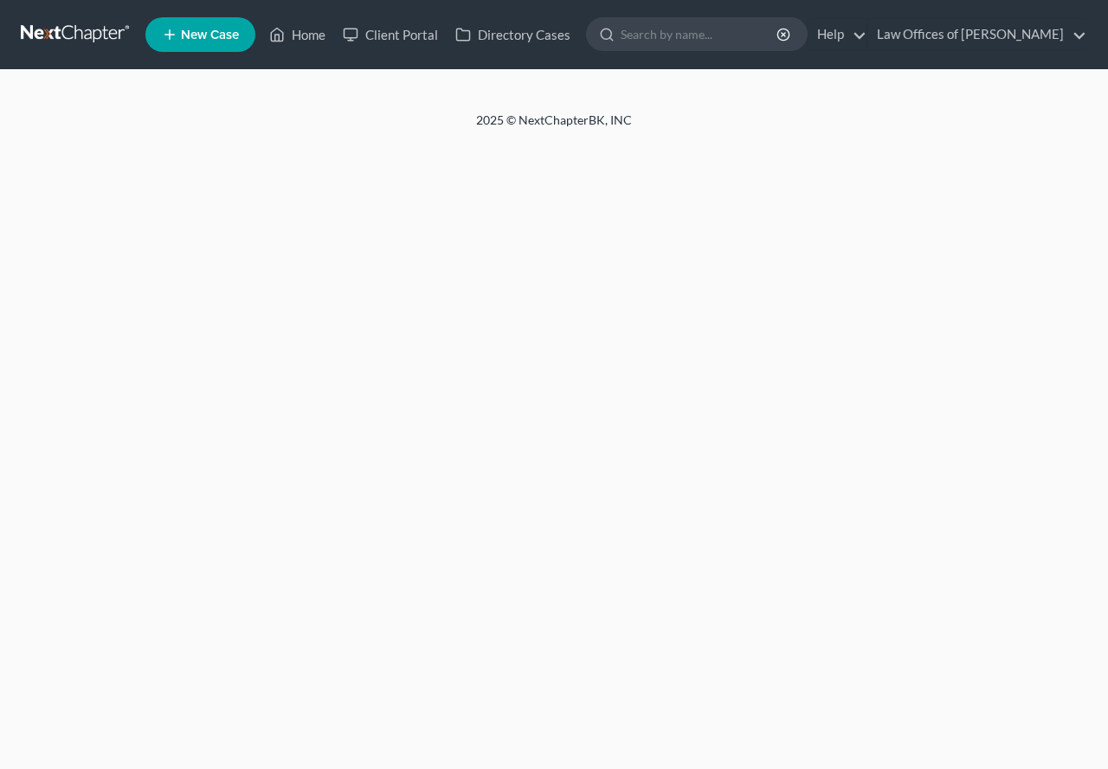
select select "0"
select select "1"
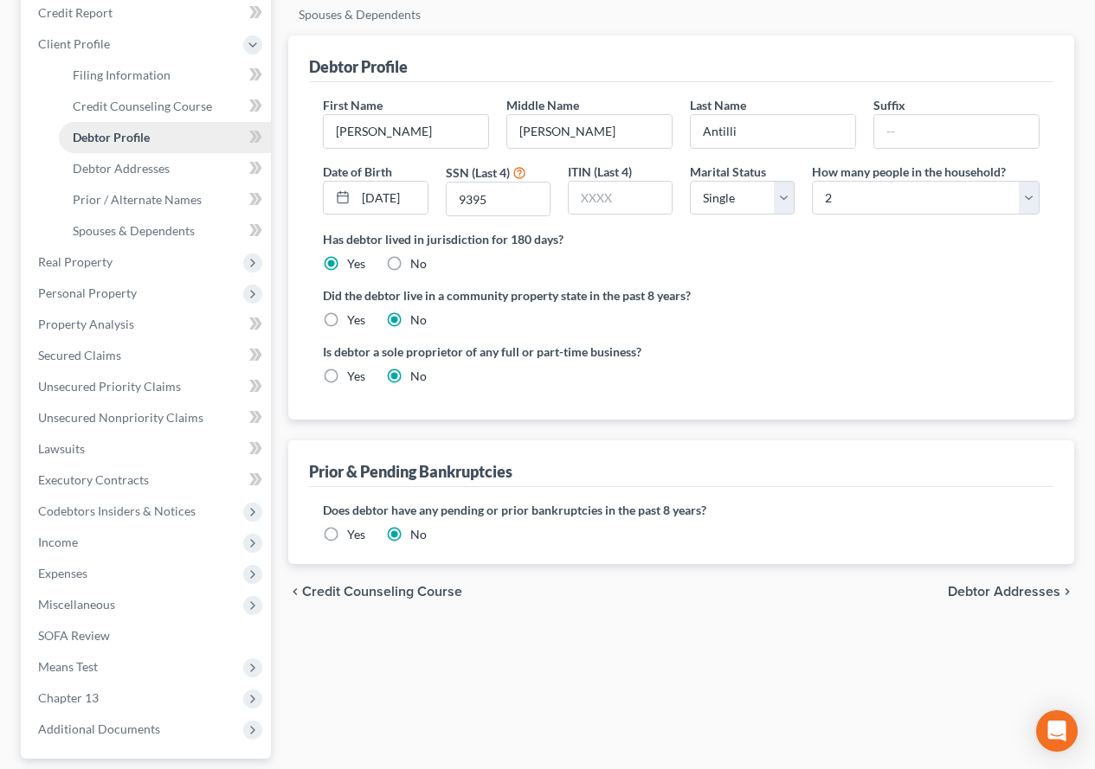
scroll to position [227, 0]
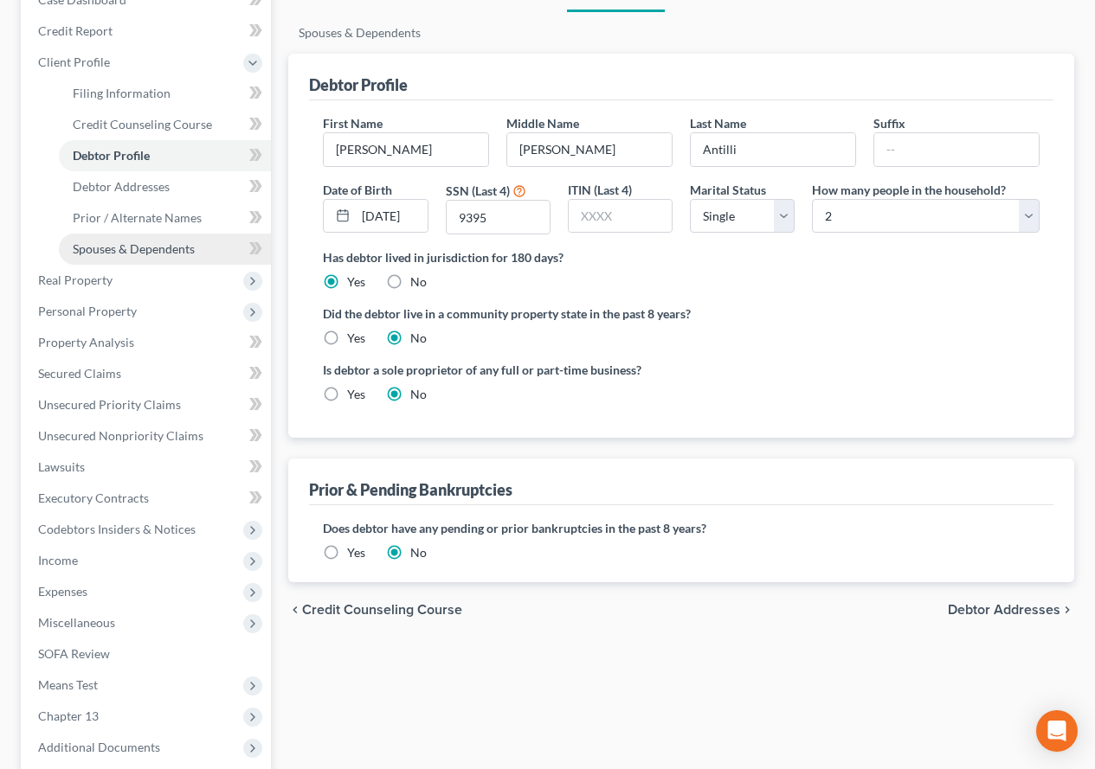
click at [151, 250] on span "Spouses & Dependents" at bounding box center [134, 248] width 122 height 15
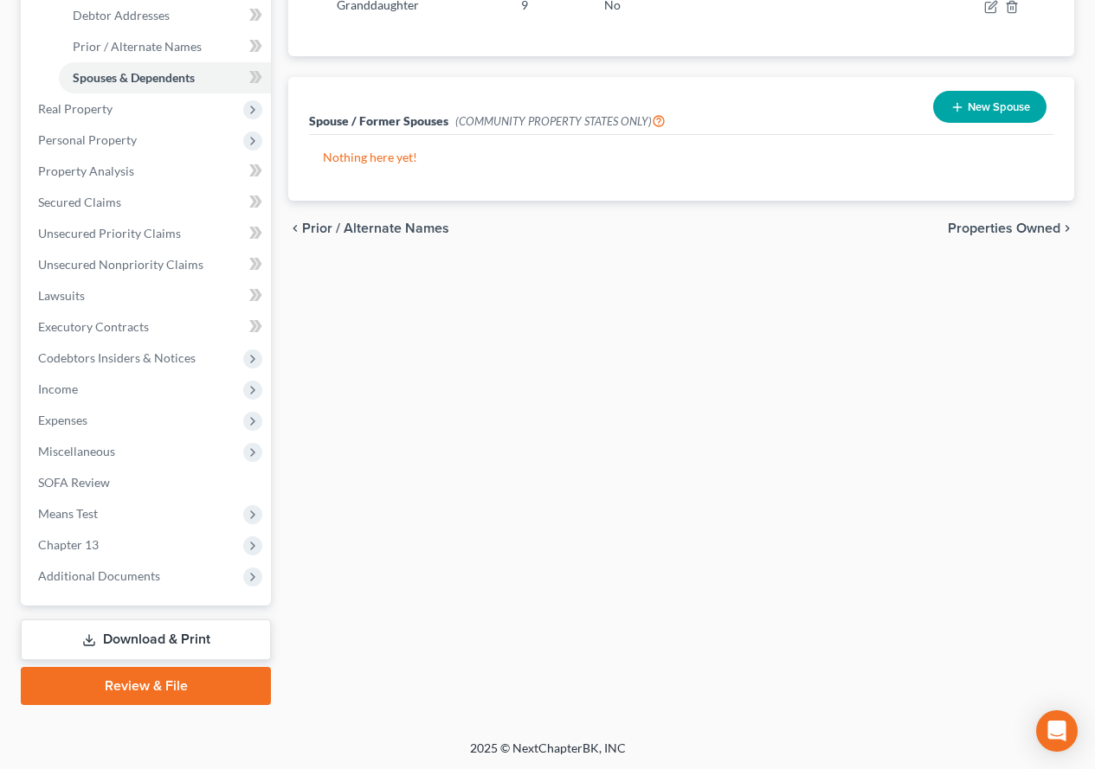
scroll to position [400, 0]
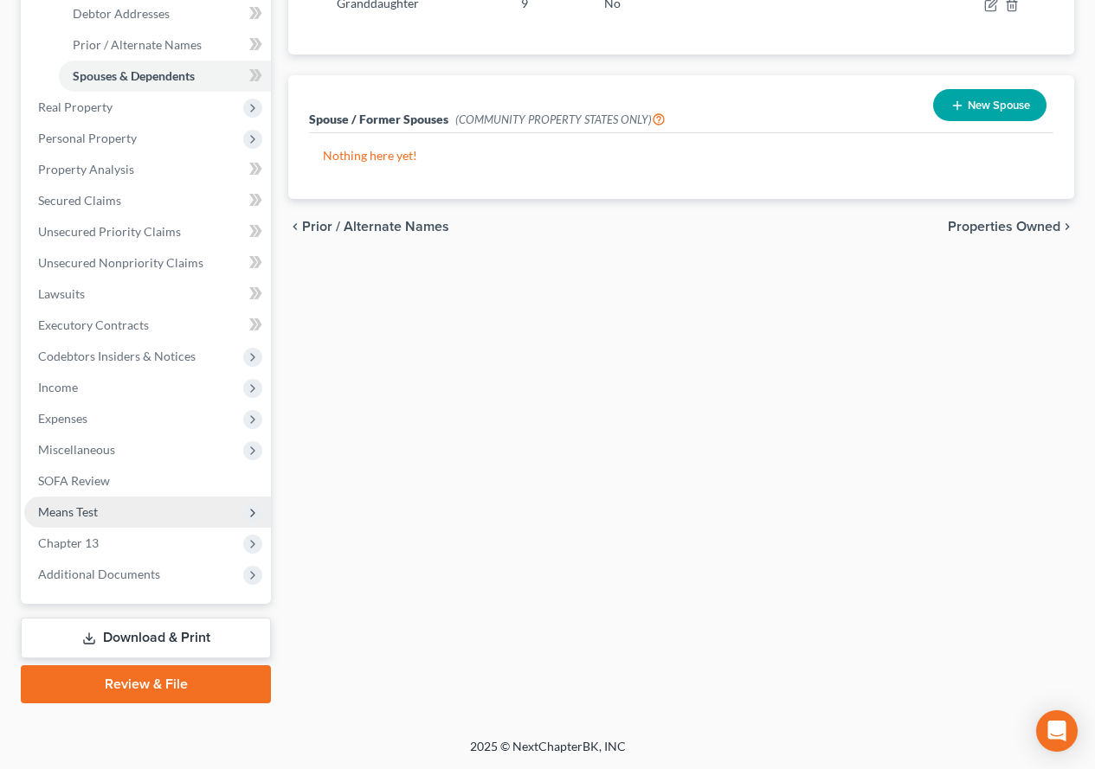
click at [68, 508] on span "Means Test" at bounding box center [68, 512] width 60 height 15
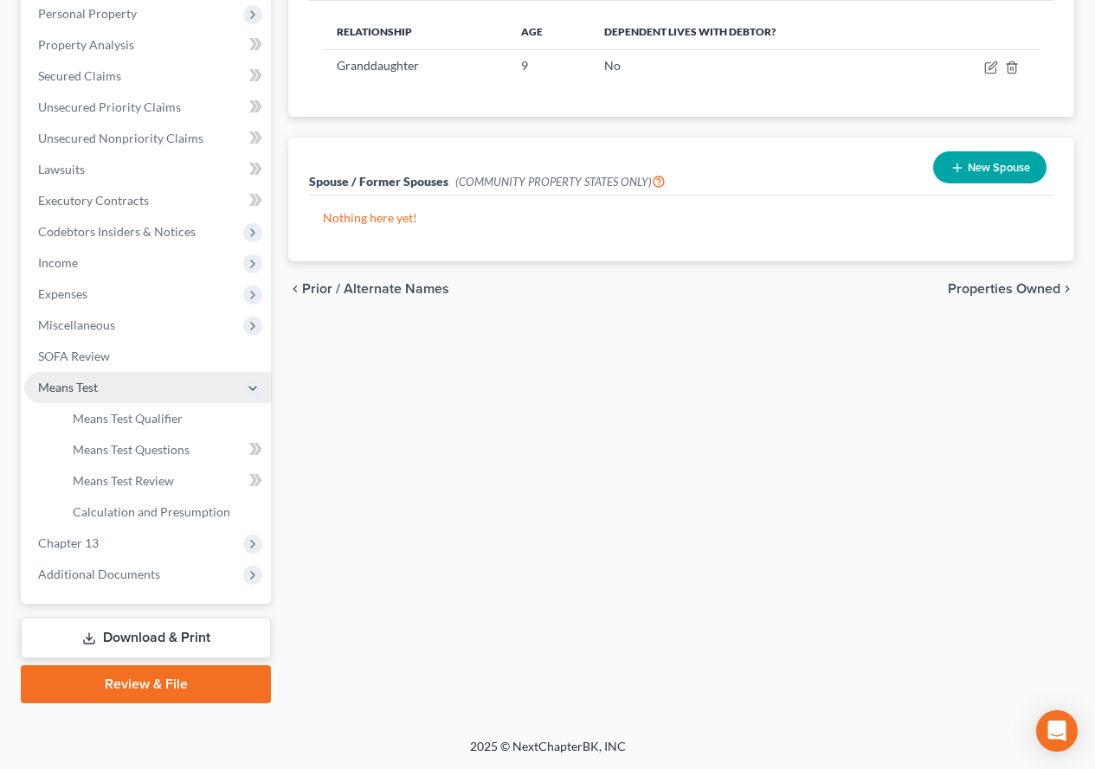
scroll to position [338, 0]
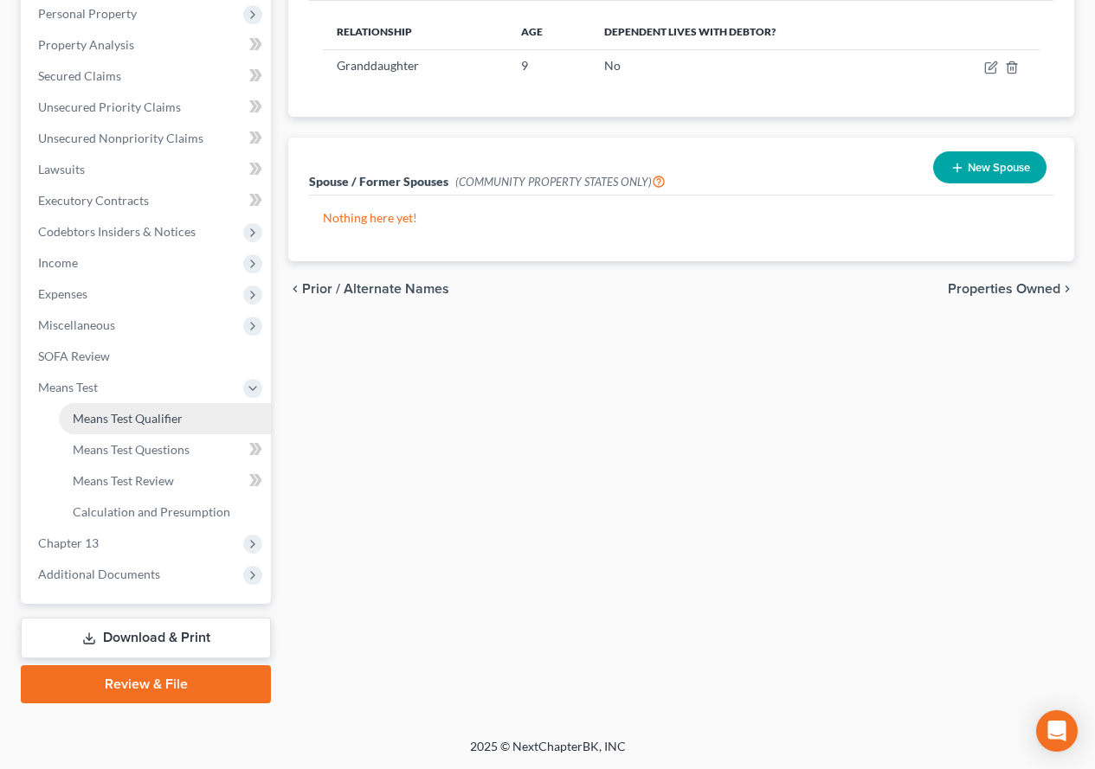
click at [99, 421] on span "Means Test Qualifier" at bounding box center [128, 418] width 110 height 15
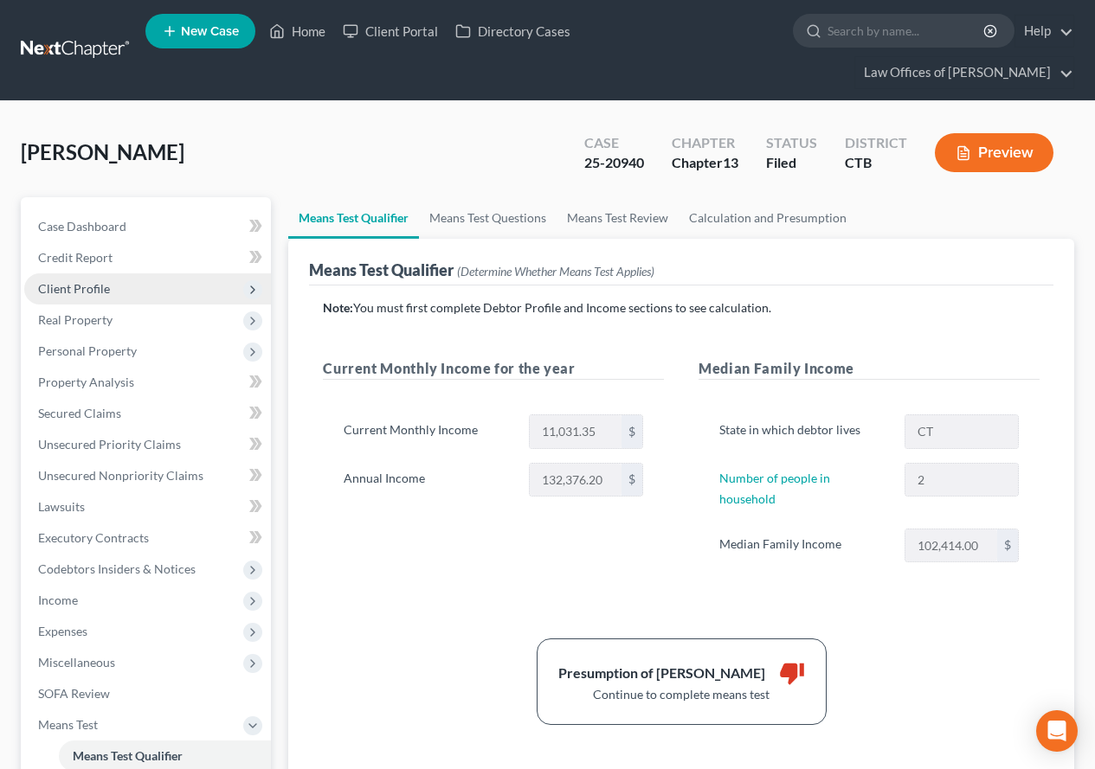
click at [92, 293] on span "Client Profile" at bounding box center [74, 288] width 72 height 15
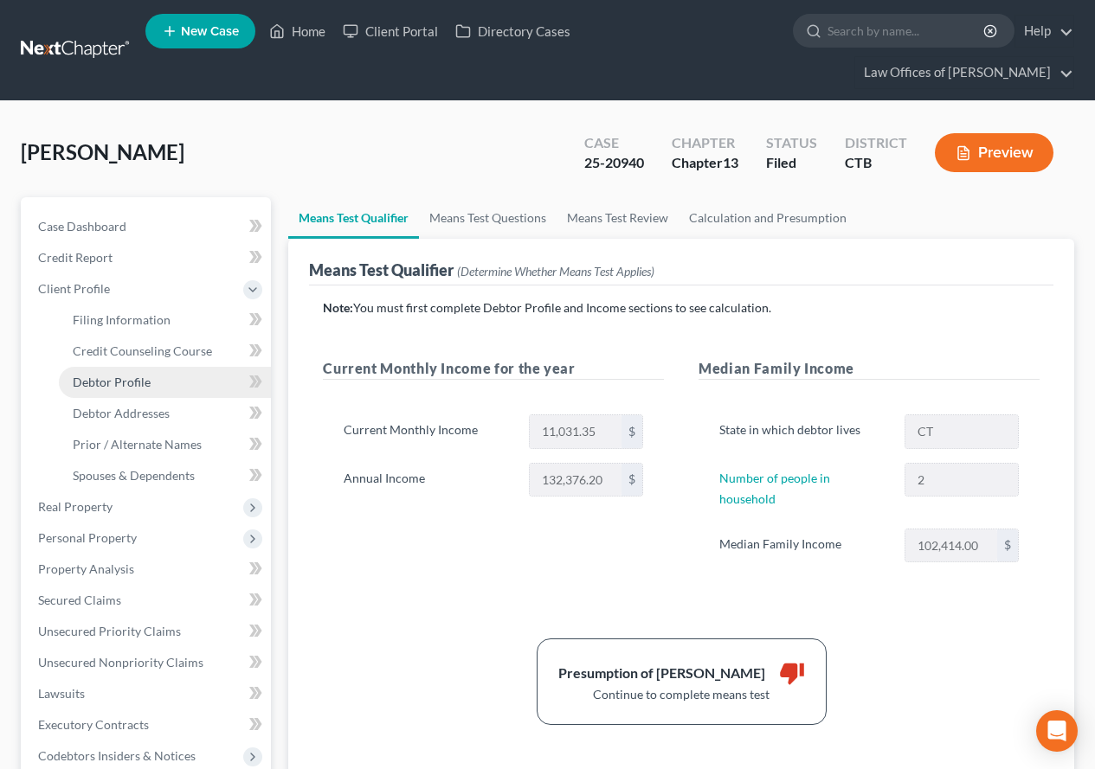
click at [169, 390] on link "Debtor Profile" at bounding box center [165, 382] width 212 height 31
select select "0"
select select "1"
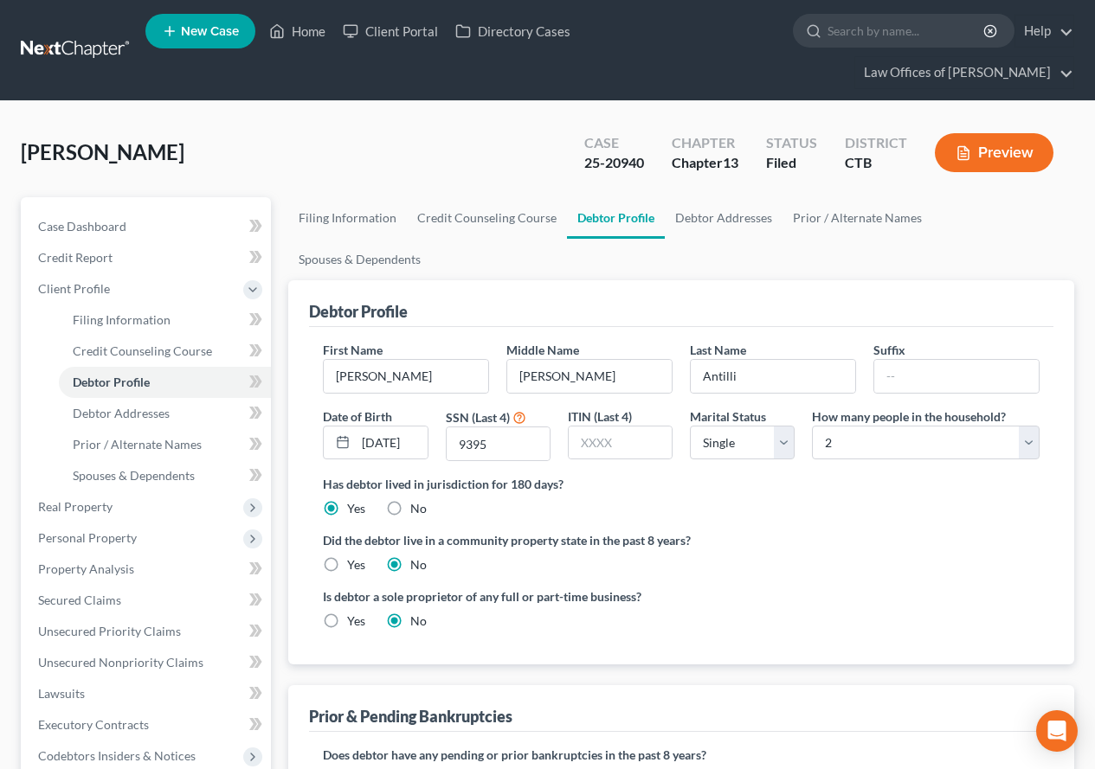
click at [1018, 152] on button "Preview" at bounding box center [994, 152] width 119 height 39
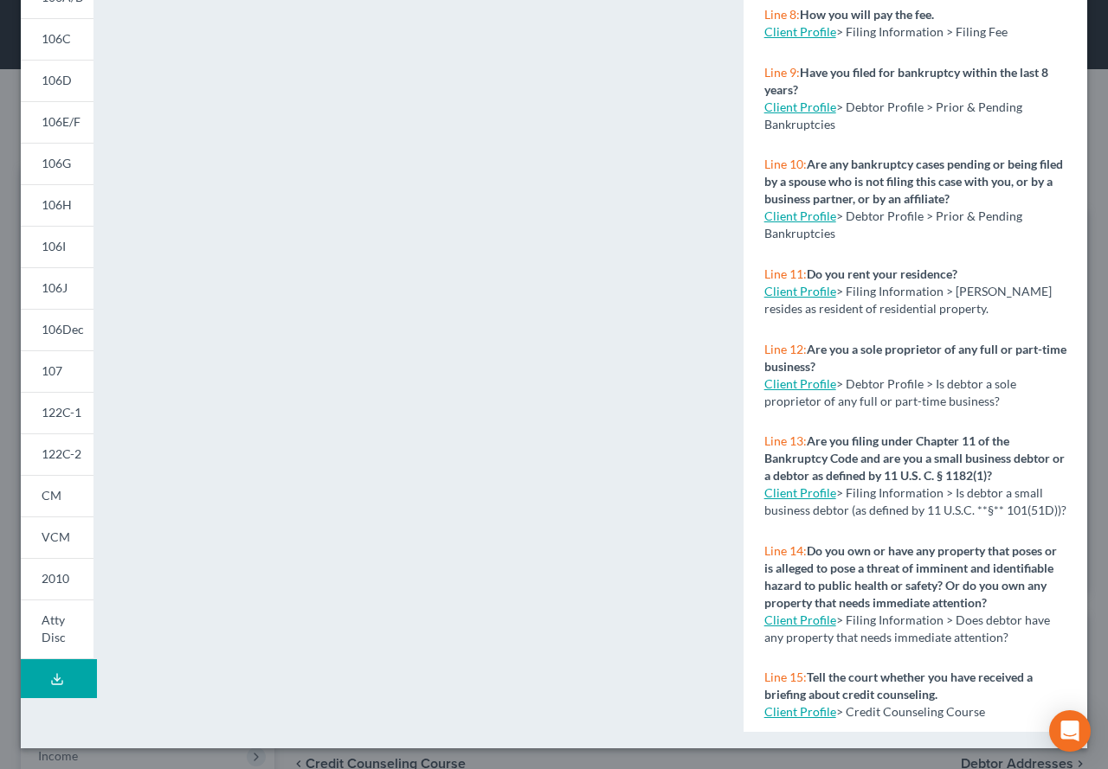
scroll to position [547, 0]
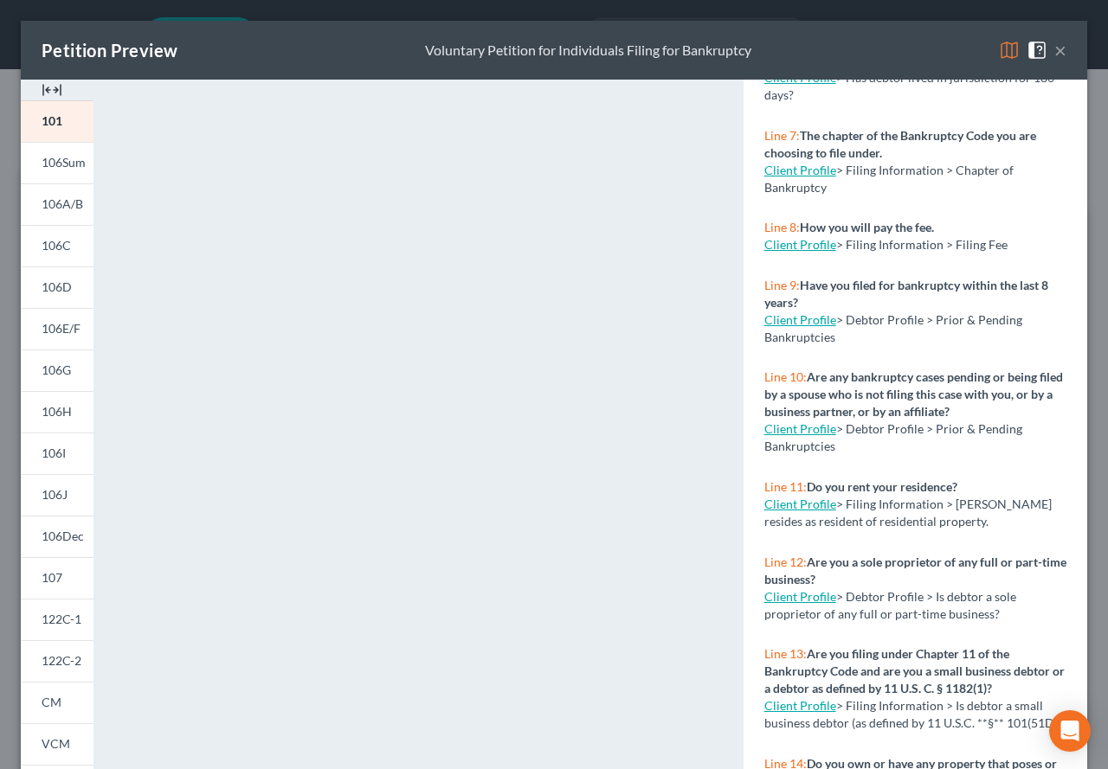
scroll to position [227, 0]
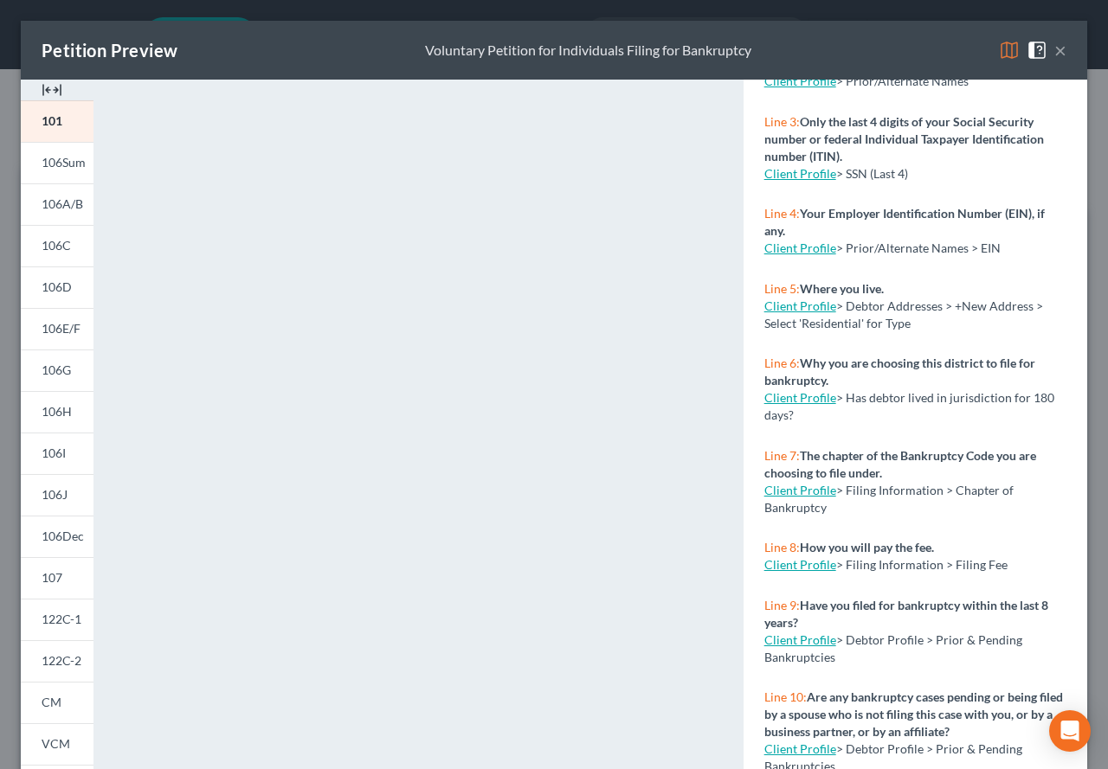
click at [1054, 54] on button "×" at bounding box center [1060, 50] width 12 height 21
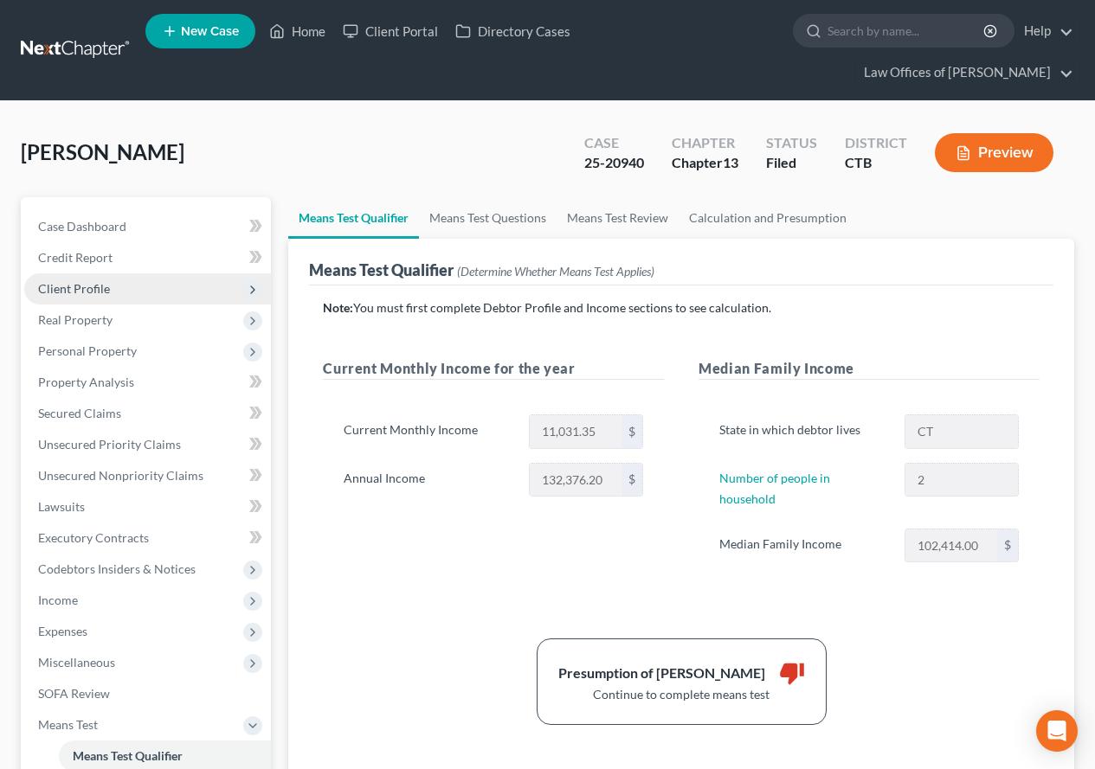
click at [71, 286] on span "Client Profile" at bounding box center [74, 288] width 72 height 15
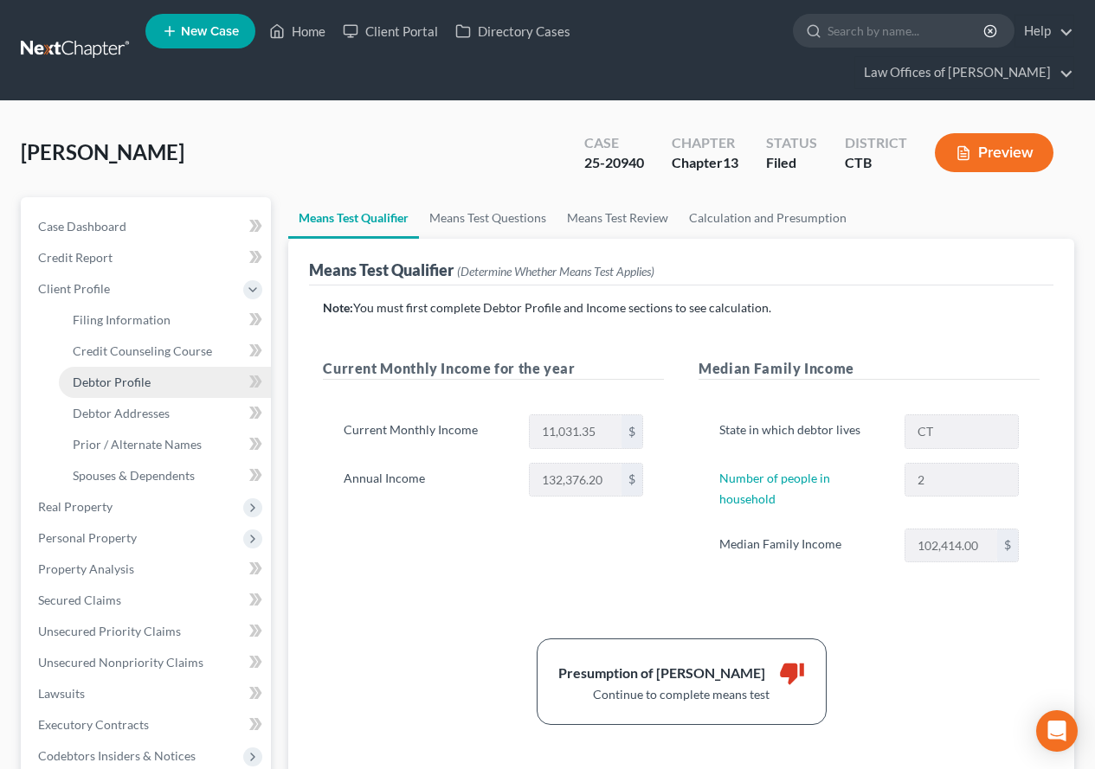
click at [128, 387] on span "Debtor Profile" at bounding box center [112, 382] width 78 height 15
select select "0"
select select "1"
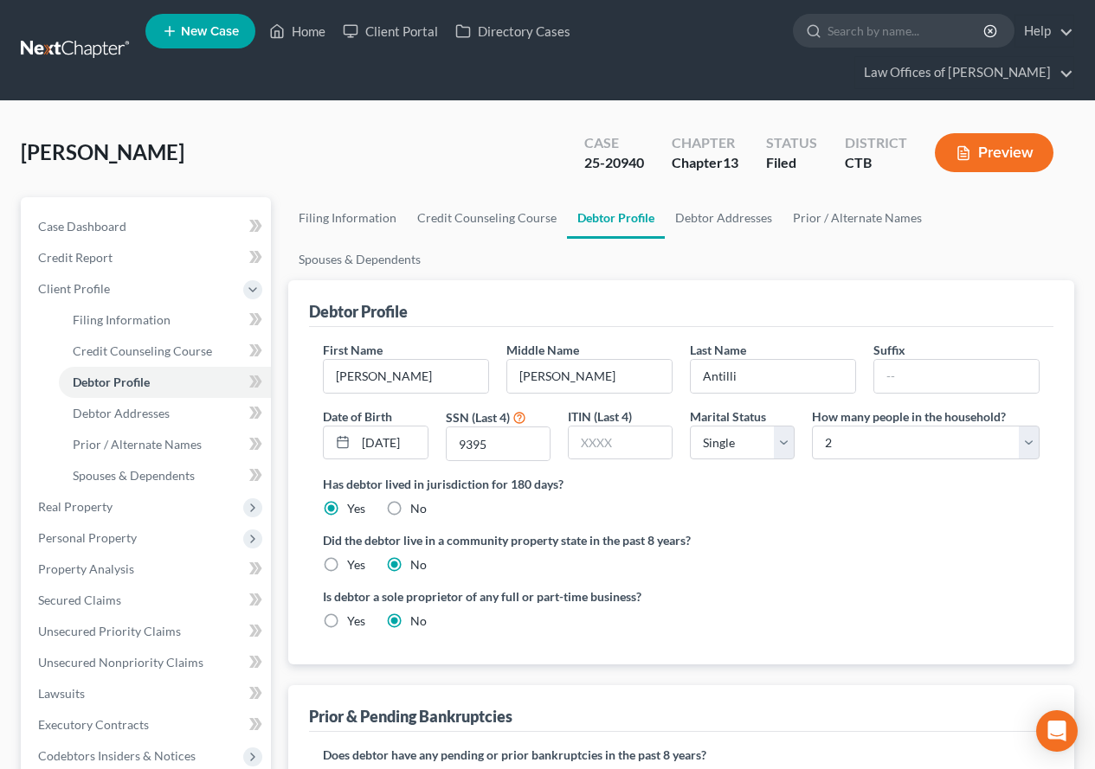
click at [994, 162] on button "Preview" at bounding box center [994, 152] width 119 height 39
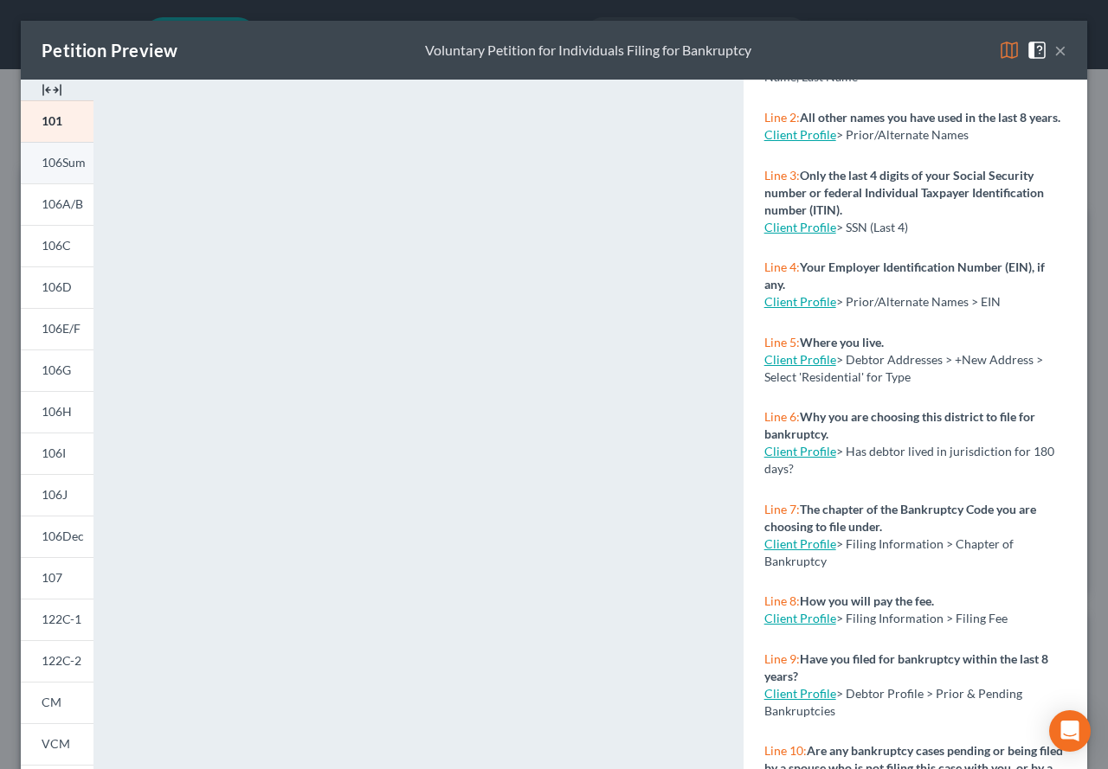
click at [61, 165] on span "106Sum" at bounding box center [64, 162] width 44 height 15
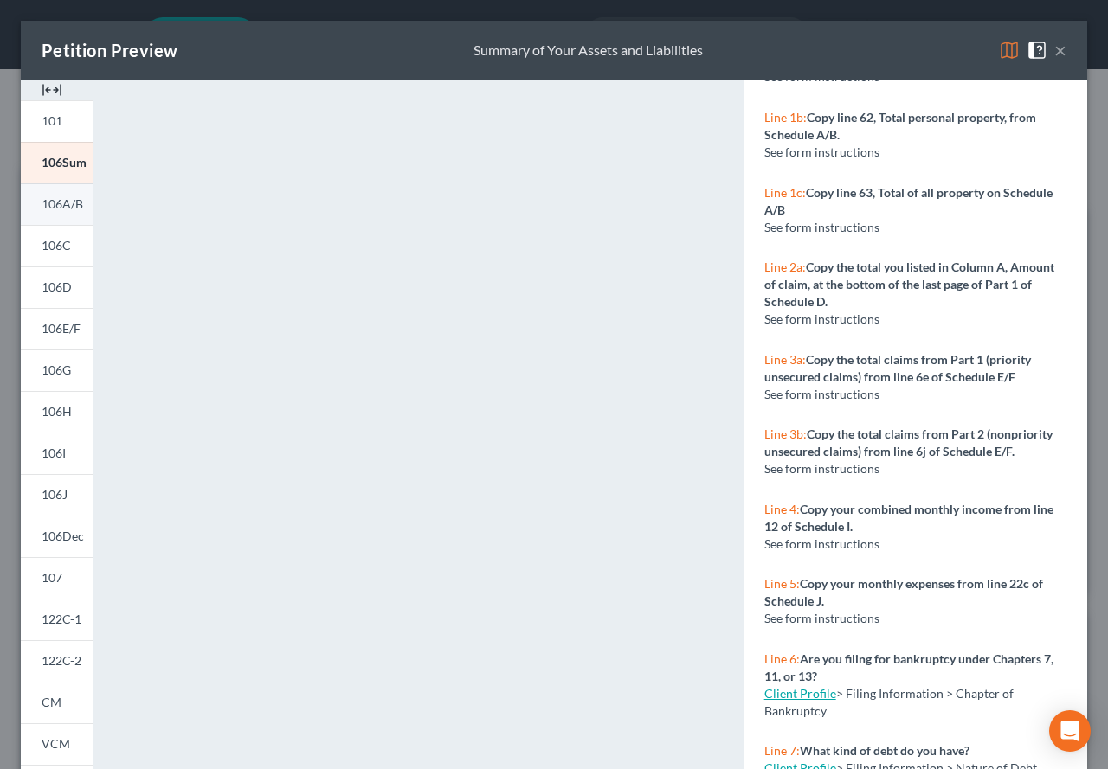
click at [49, 209] on span "106A/B" at bounding box center [63, 203] width 42 height 15
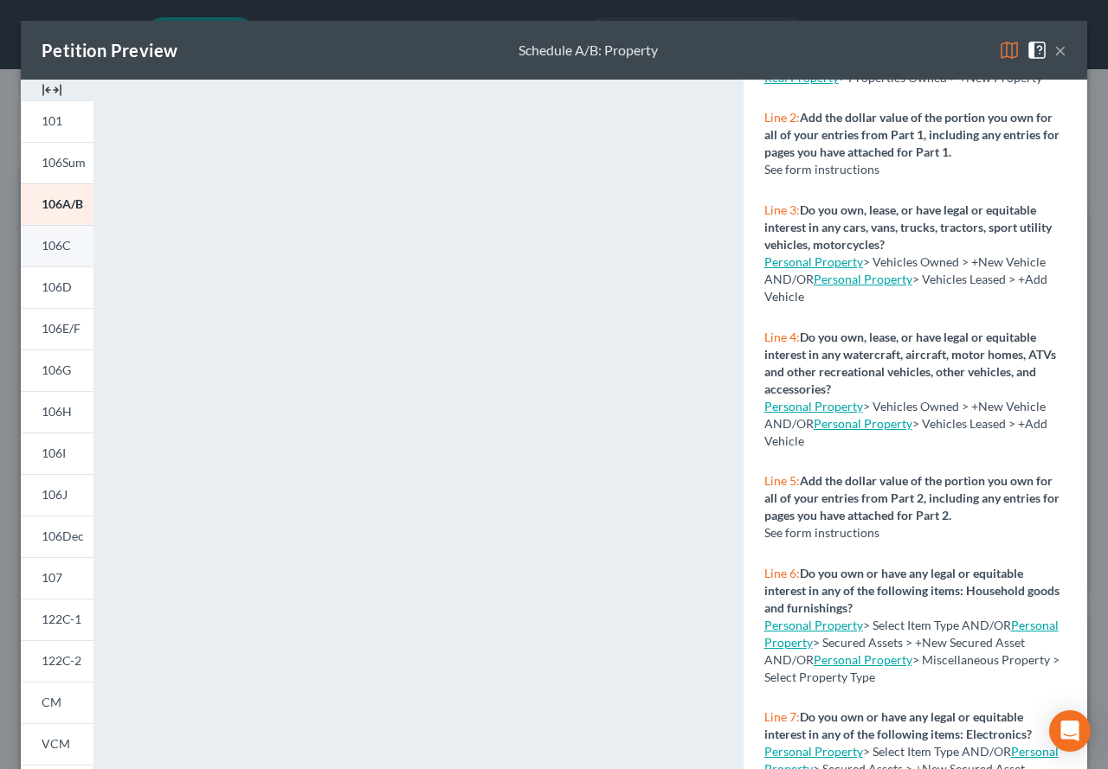
click at [52, 248] on span "106C" at bounding box center [56, 245] width 29 height 15
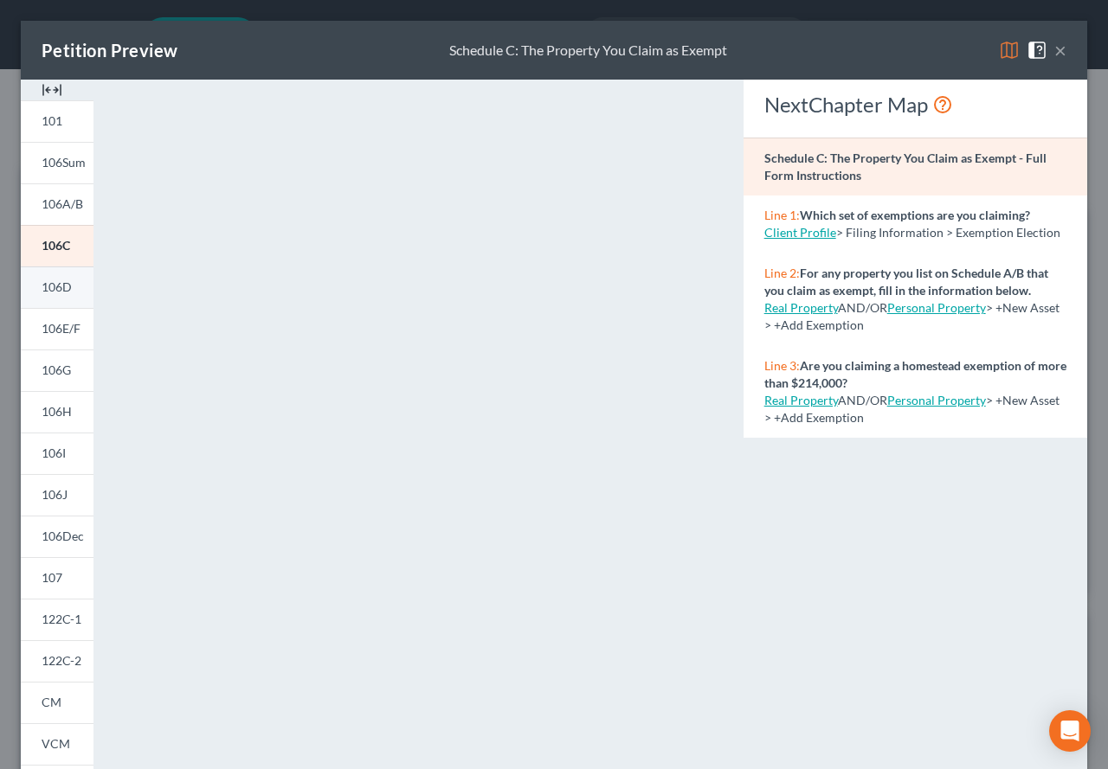
click at [65, 287] on span "106D" at bounding box center [57, 287] width 30 height 15
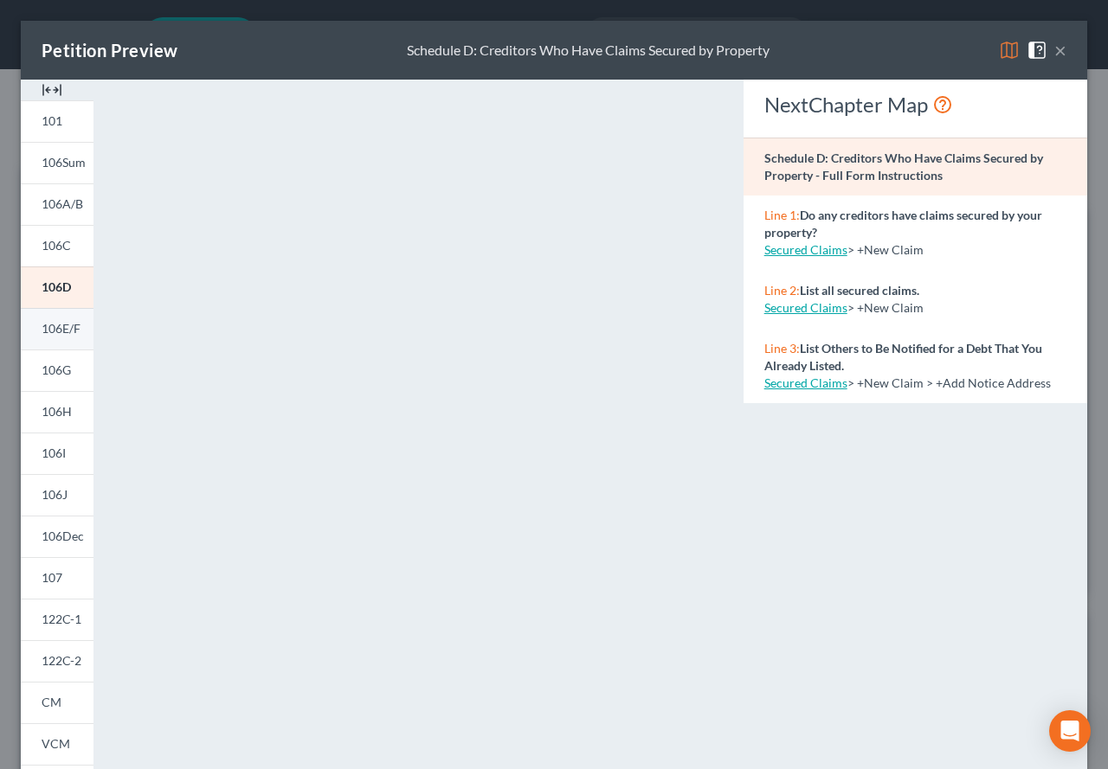
click at [61, 330] on span "106E/F" at bounding box center [61, 328] width 39 height 15
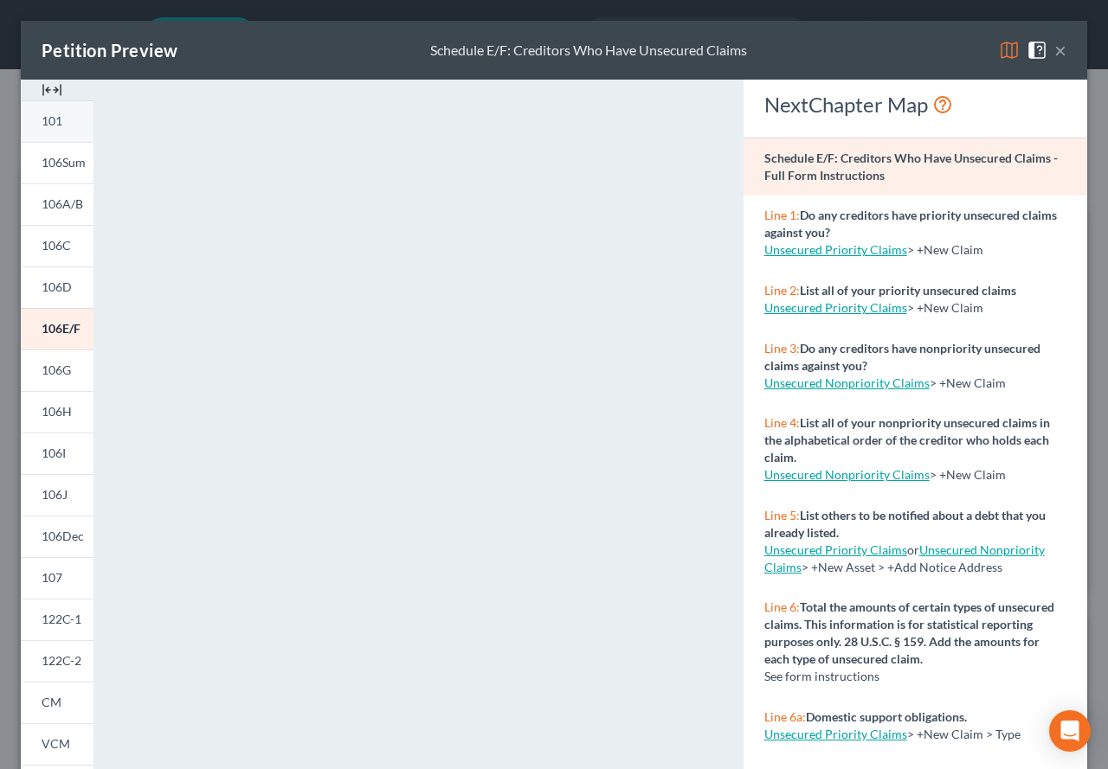
click at [55, 123] on span "101" at bounding box center [52, 120] width 21 height 15
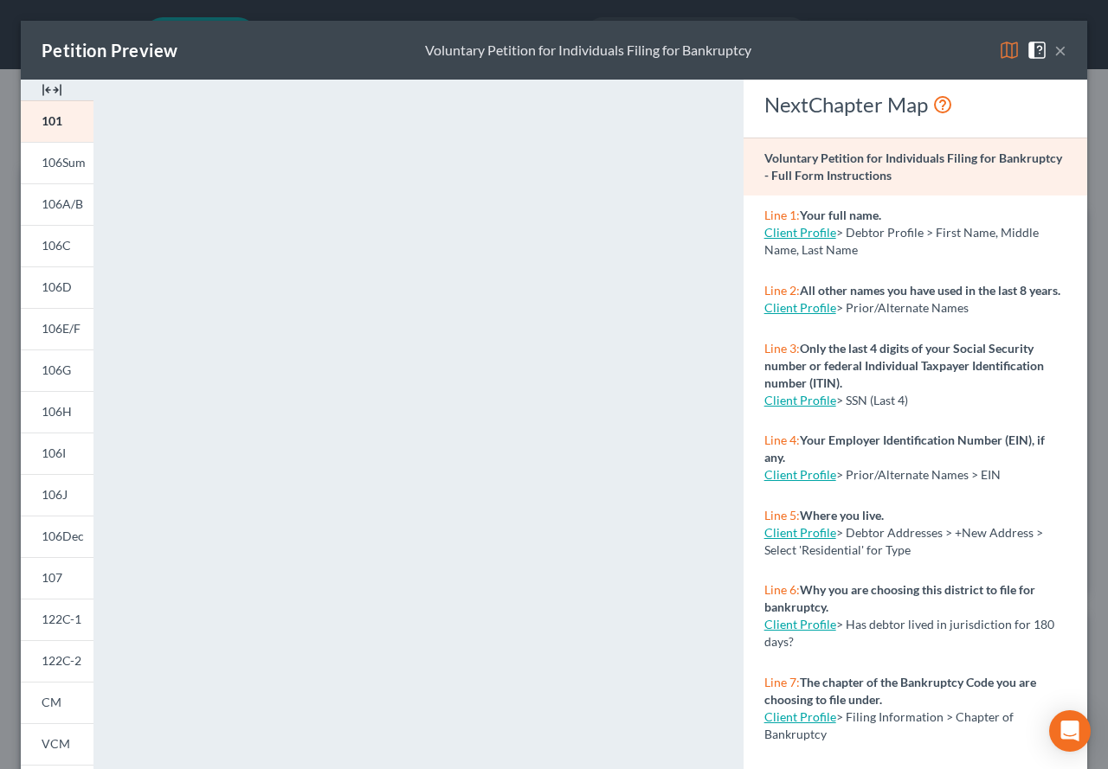
click at [1054, 54] on button "×" at bounding box center [1060, 50] width 12 height 21
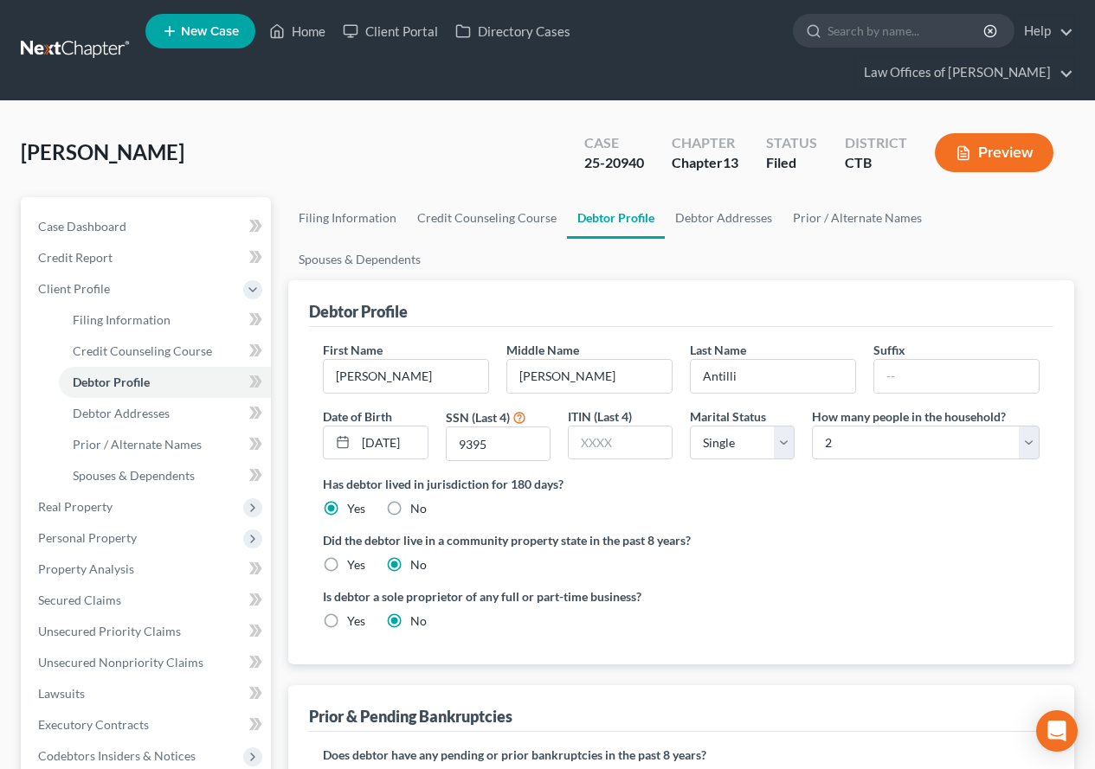
click at [995, 158] on button "Preview" at bounding box center [994, 152] width 119 height 39
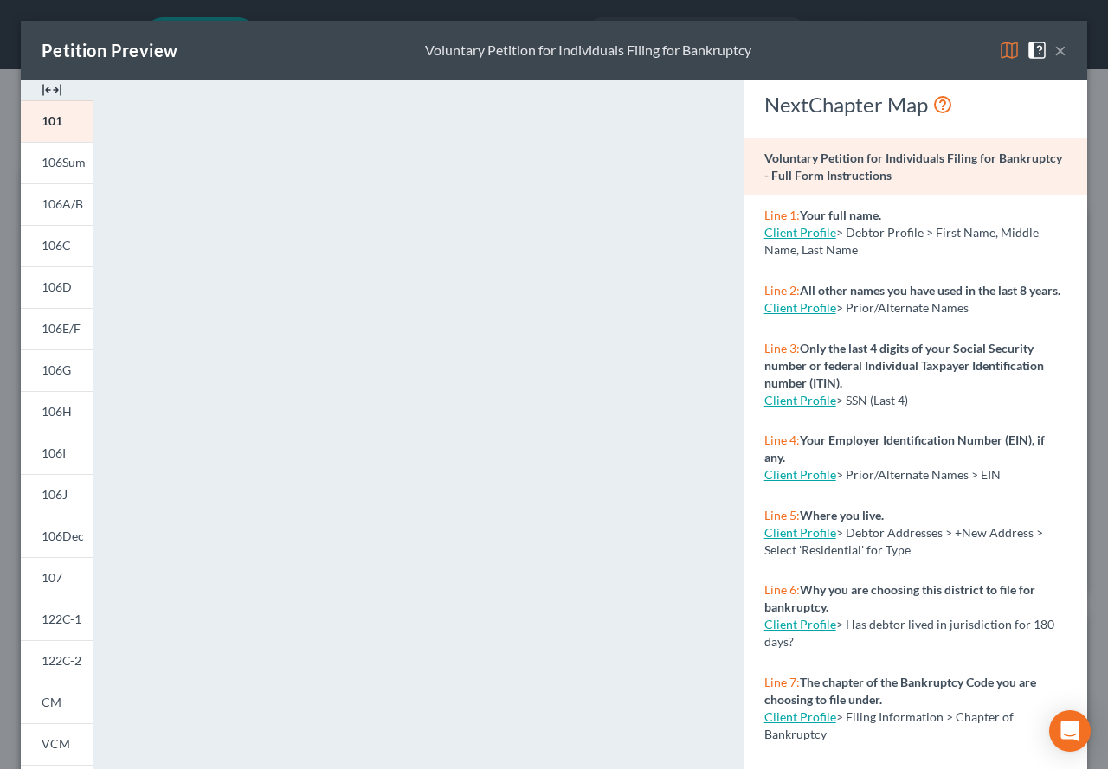
click at [794, 540] on link "Client Profile" at bounding box center [800, 532] width 72 height 15
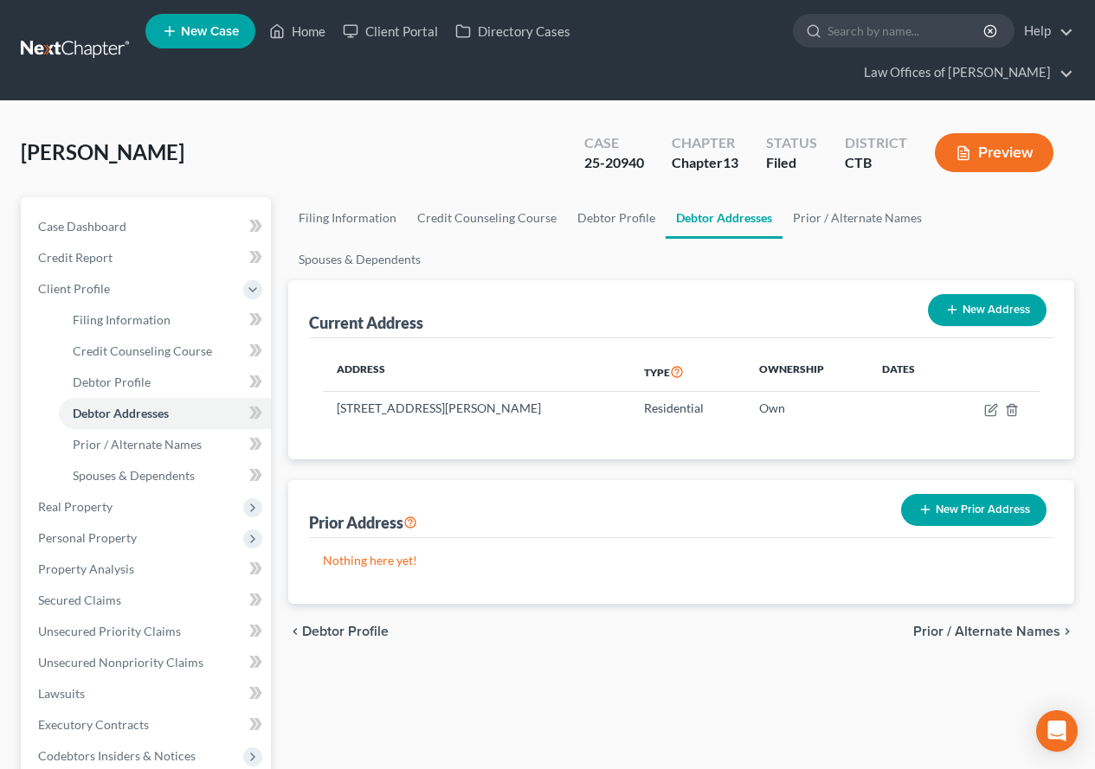
click at [985, 161] on button "Preview" at bounding box center [994, 152] width 119 height 39
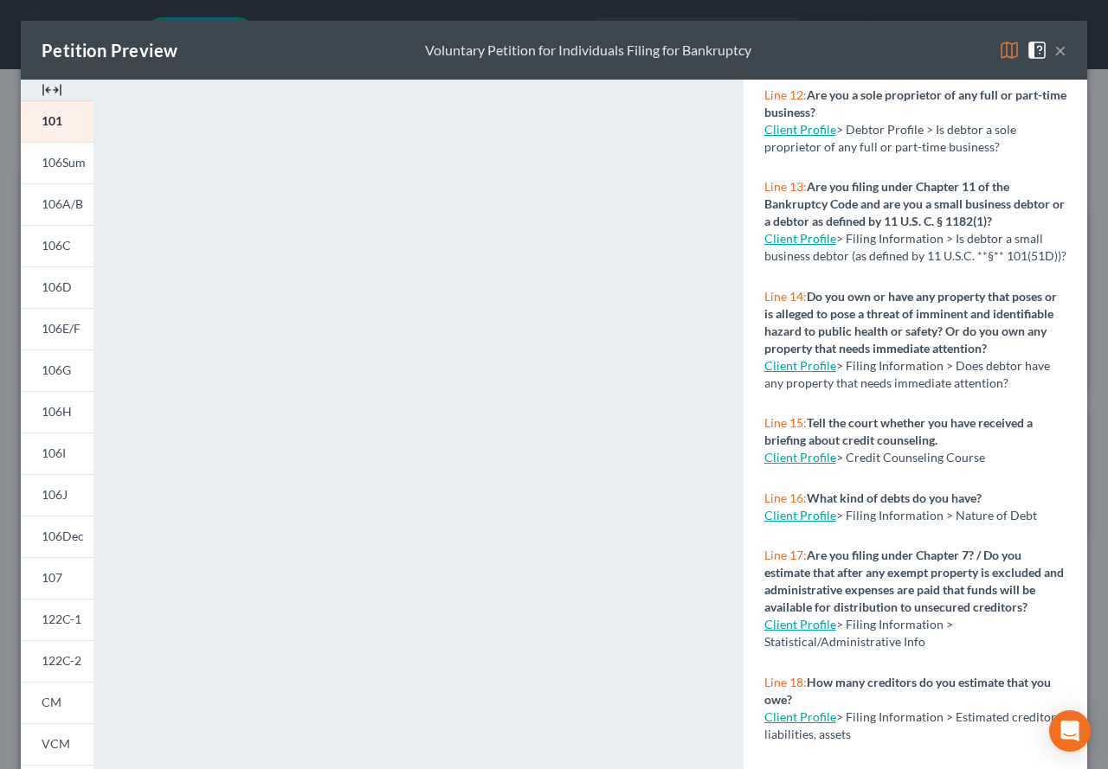
scroll to position [1066, 0]
click at [61, 376] on span "106G" at bounding box center [56, 370] width 29 height 15
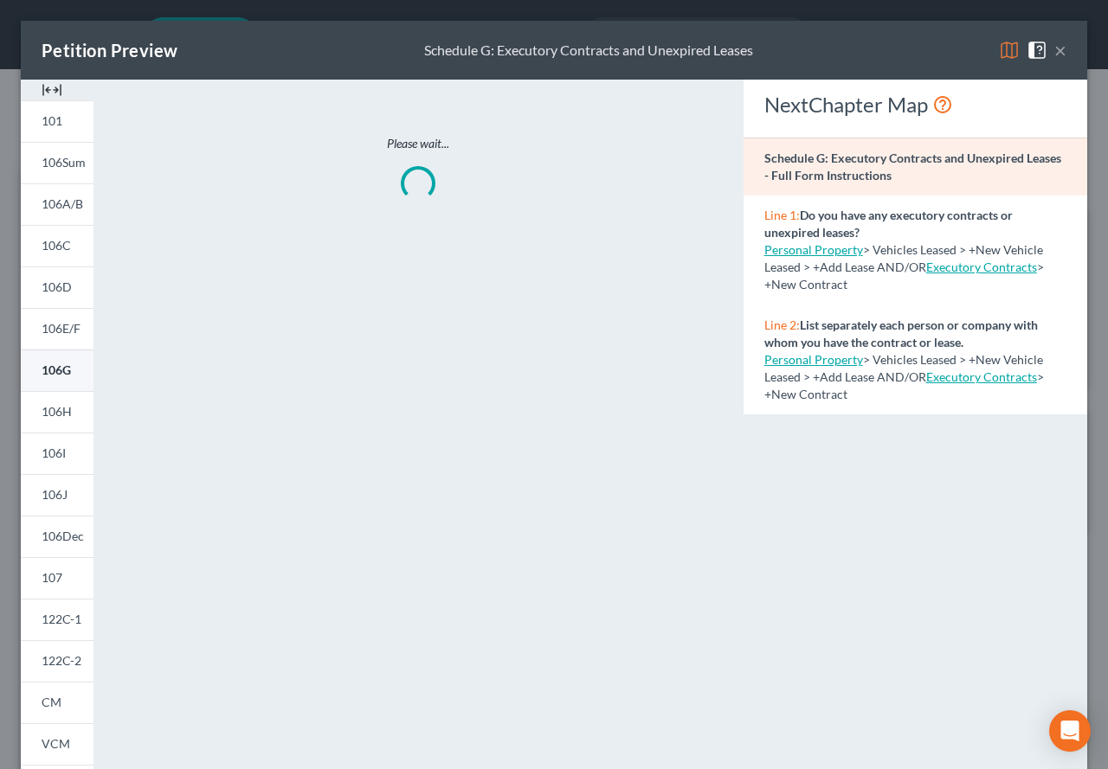
scroll to position [0, 0]
click at [51, 404] on span "106H" at bounding box center [57, 411] width 30 height 15
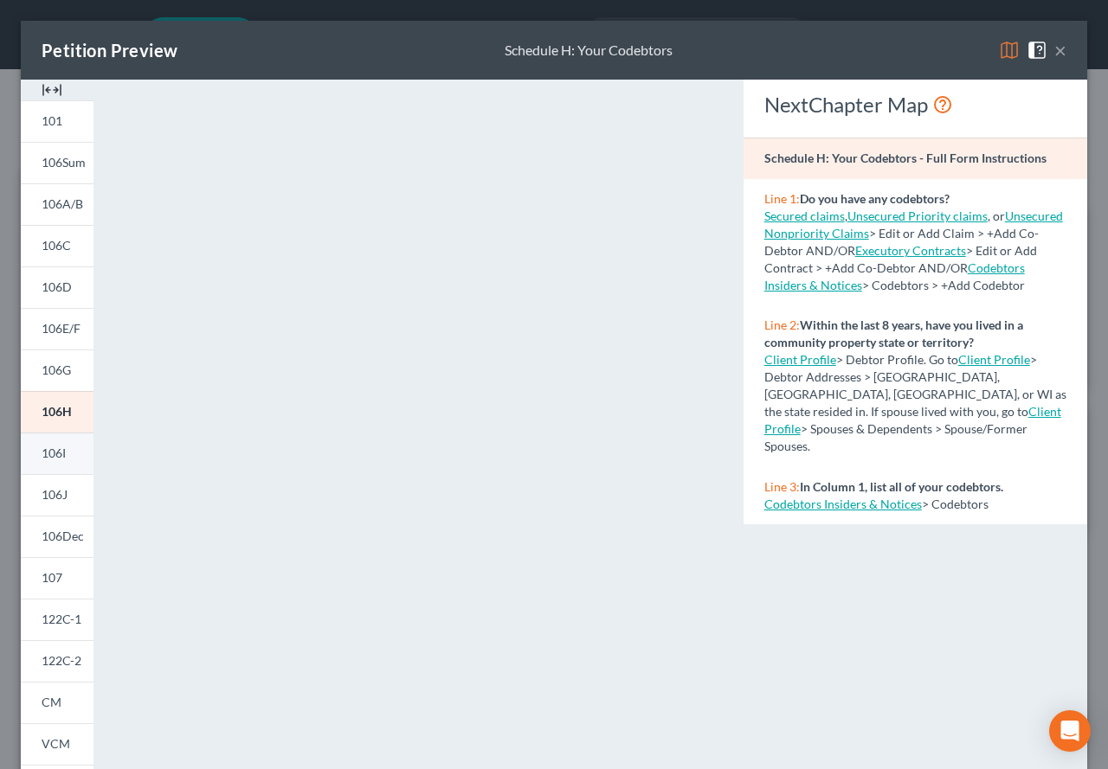
click at [54, 456] on span "106I" at bounding box center [54, 453] width 24 height 15
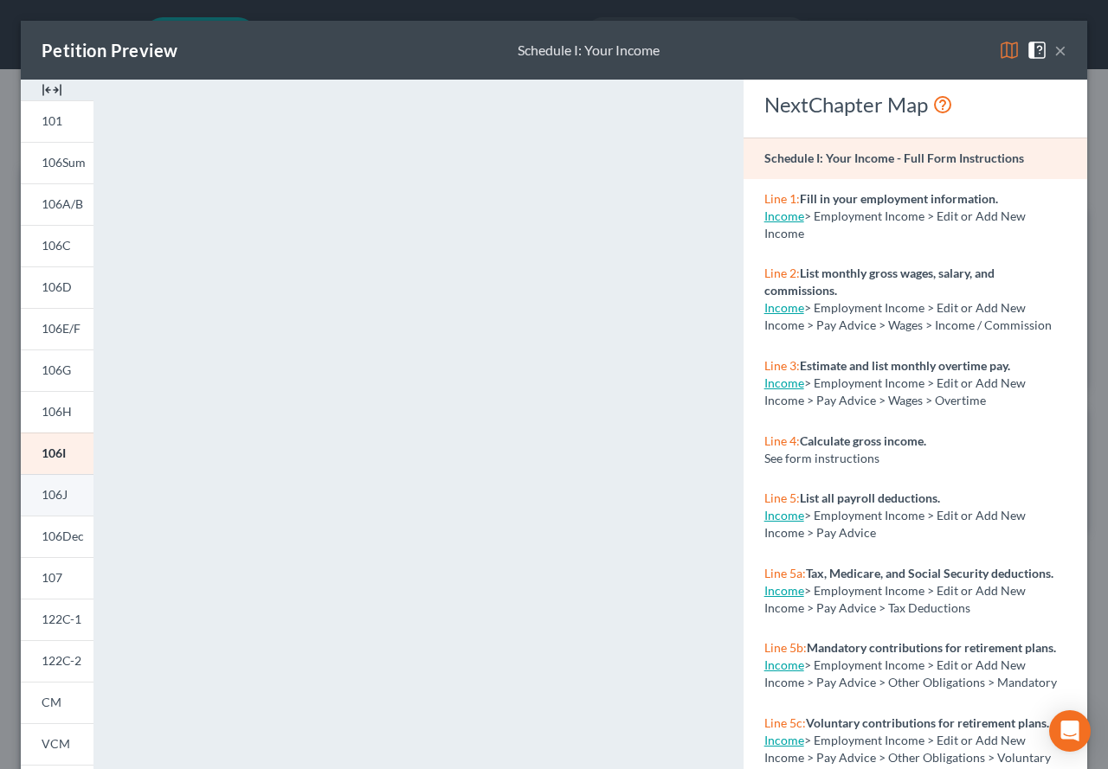
click at [50, 499] on span "106J" at bounding box center [55, 494] width 26 height 15
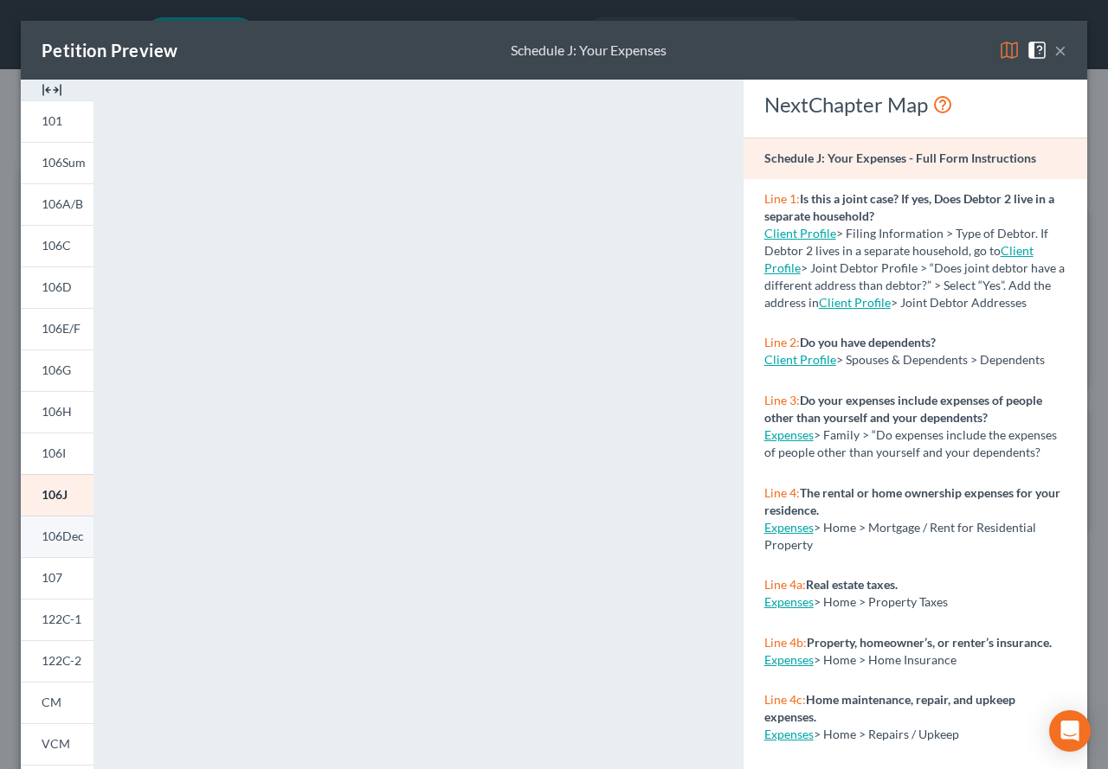
click at [49, 540] on span "106Dec" at bounding box center [63, 536] width 42 height 15
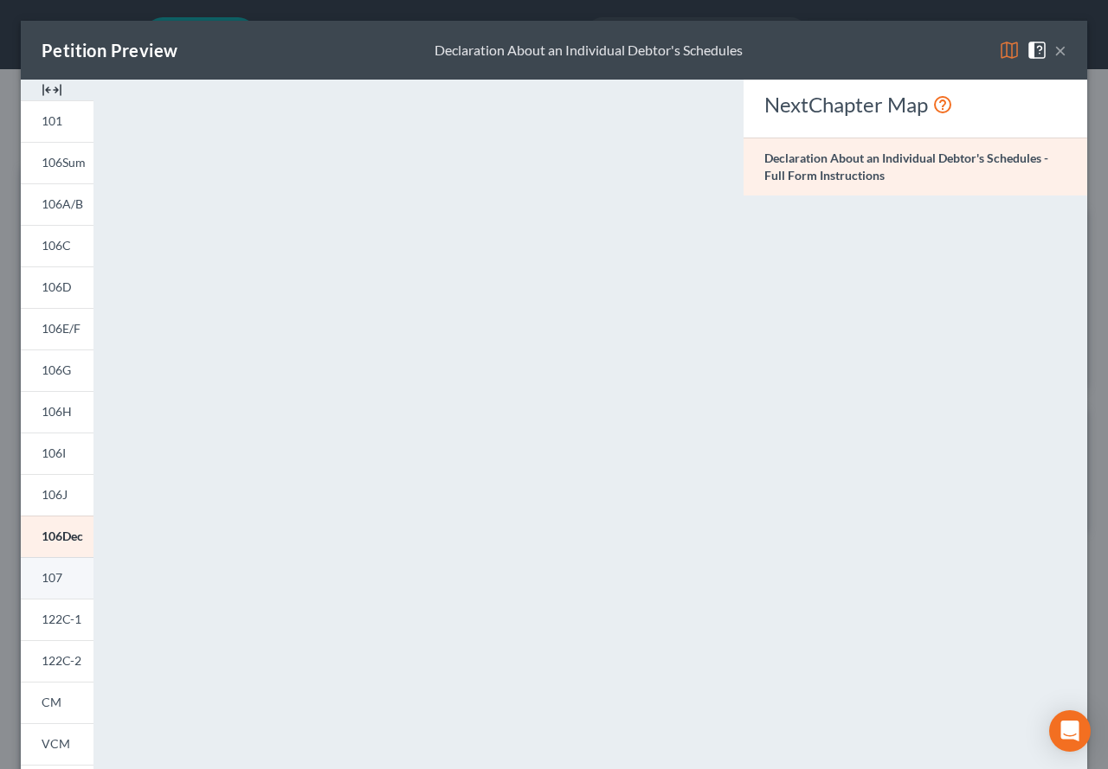
click at [49, 579] on span "107" at bounding box center [52, 577] width 21 height 15
